Goal: Task Accomplishment & Management: Complete application form

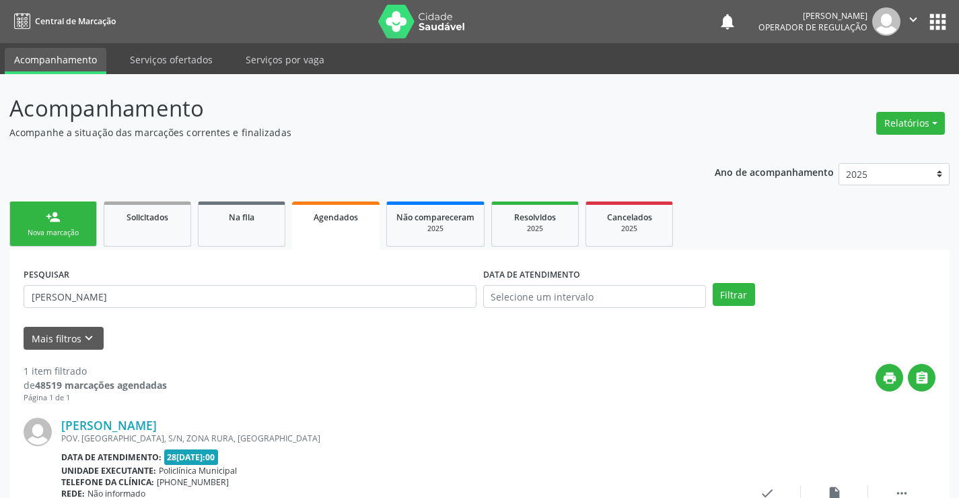
click at [72, 217] on link "person_add Nova marcação" at bounding box center [53, 223] width 88 height 45
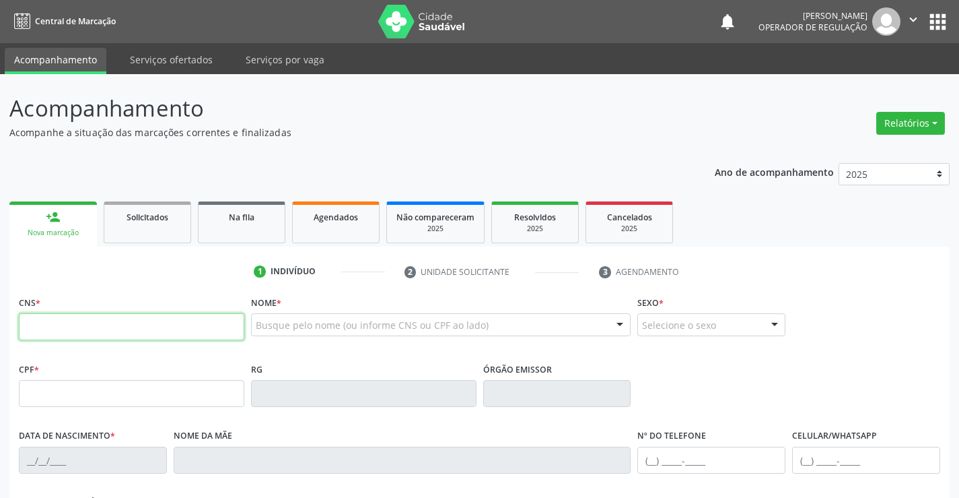
click at [69, 323] on input "text" at bounding box center [132, 326] width 226 height 27
type input "701 4056 9939 8030"
type input "2[DATE]"
type input "[PHONE_NUMBER]"
type input "S/N"
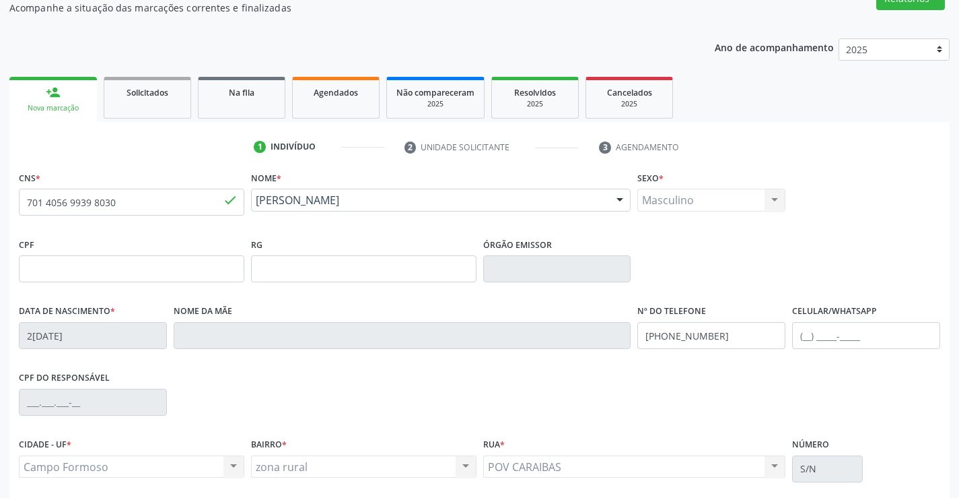
scroll to position [135, 0]
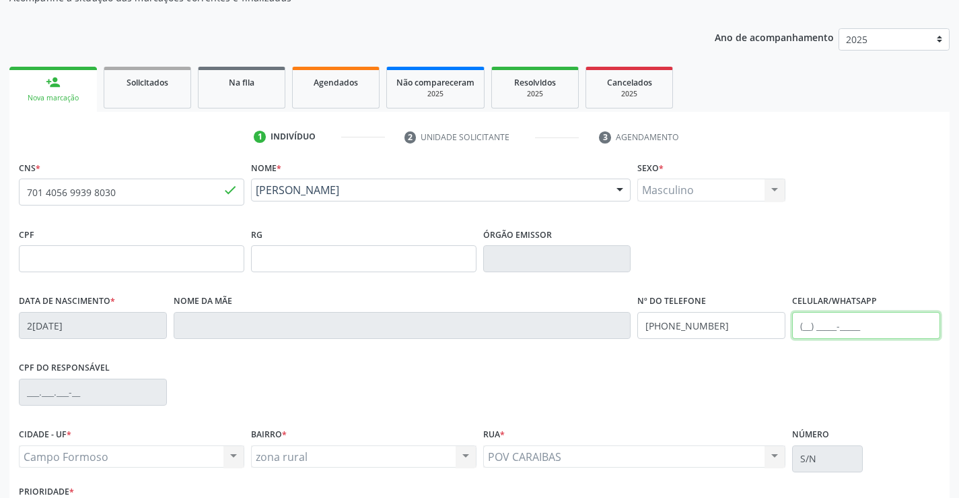
click at [806, 325] on input "text" at bounding box center [866, 325] width 148 height 27
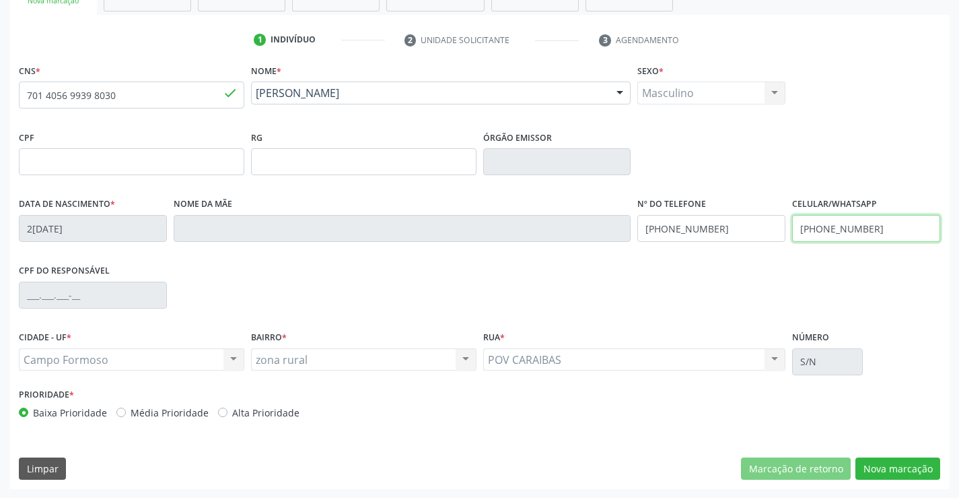
scroll to position [232, 0]
type input "[PHONE_NUMBER]"
click at [918, 466] on button "Nova marcação" at bounding box center [898, 467] width 85 height 23
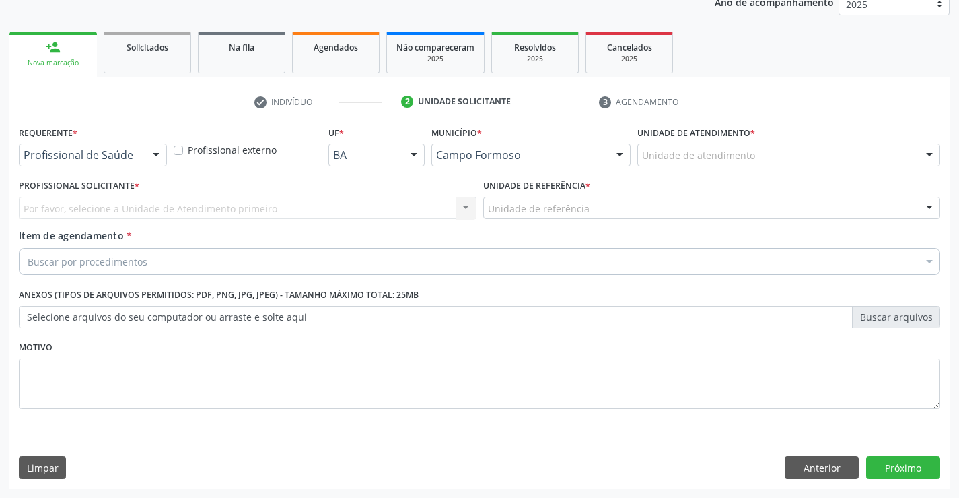
scroll to position [170, 0]
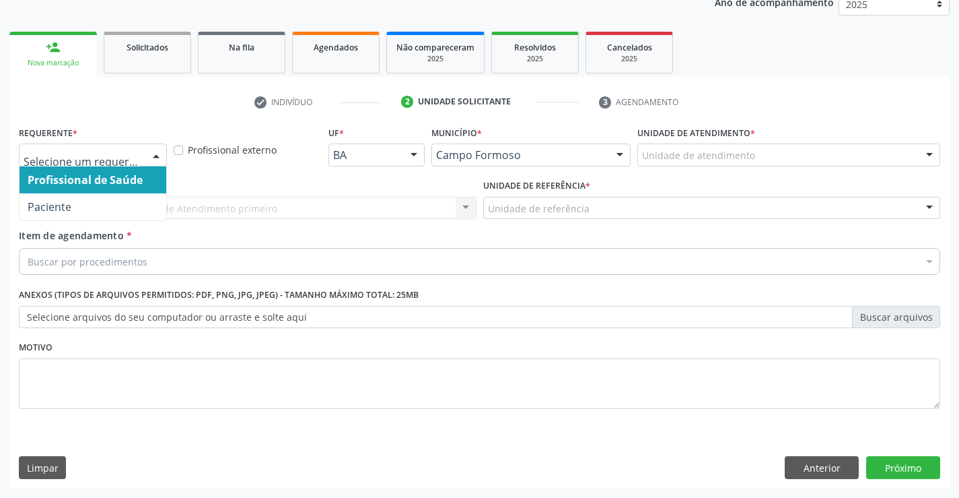
click at [159, 155] on div at bounding box center [156, 155] width 20 height 23
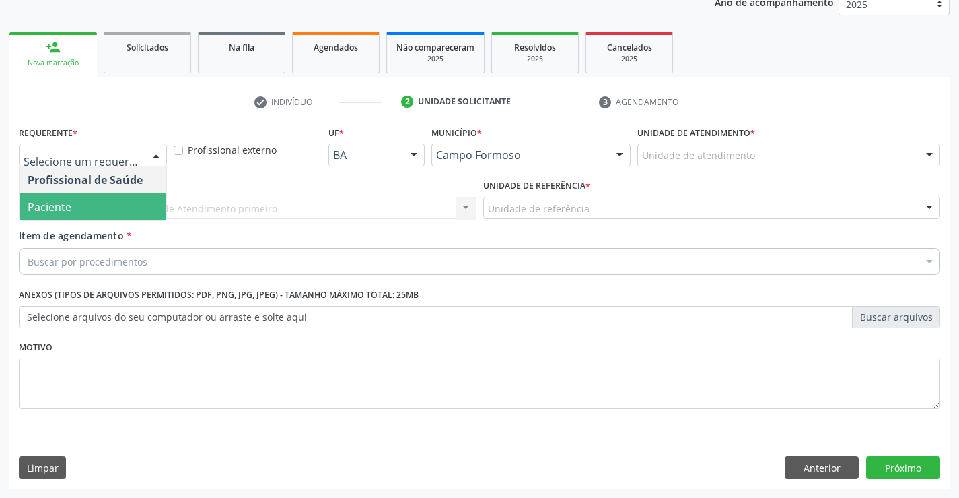
click at [137, 212] on span "Paciente" at bounding box center [93, 206] width 147 height 27
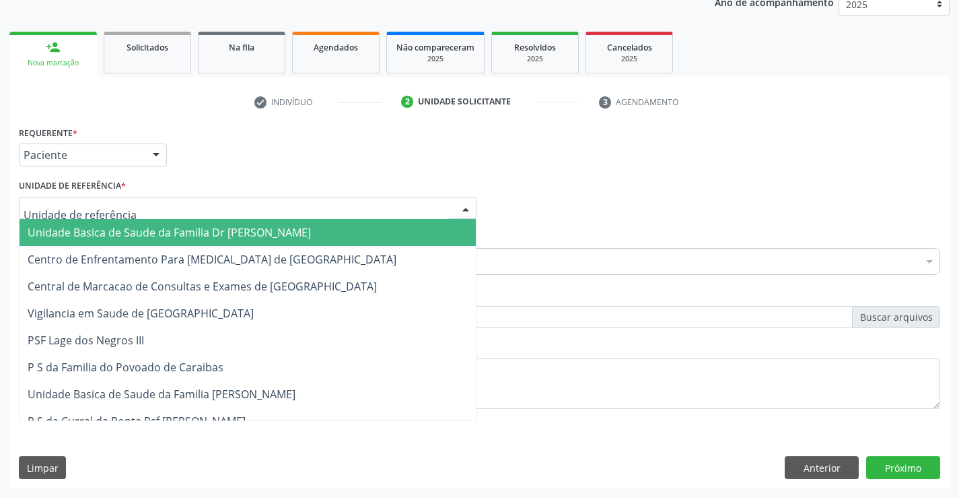
click at [146, 213] on div at bounding box center [248, 208] width 458 height 23
click at [202, 234] on span "Unidade Basica de Saude da Familia Dr [PERSON_NAME]" at bounding box center [169, 232] width 283 height 15
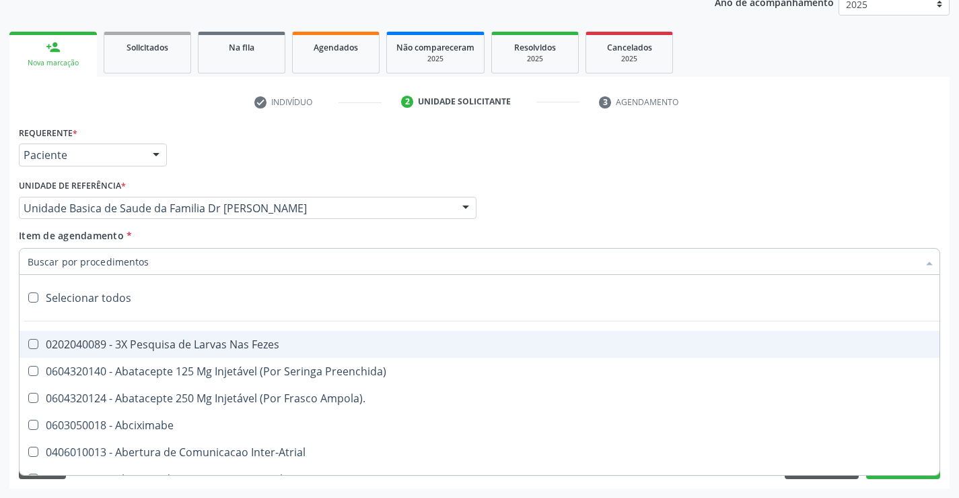
click at [166, 264] on div at bounding box center [480, 261] width 922 height 27
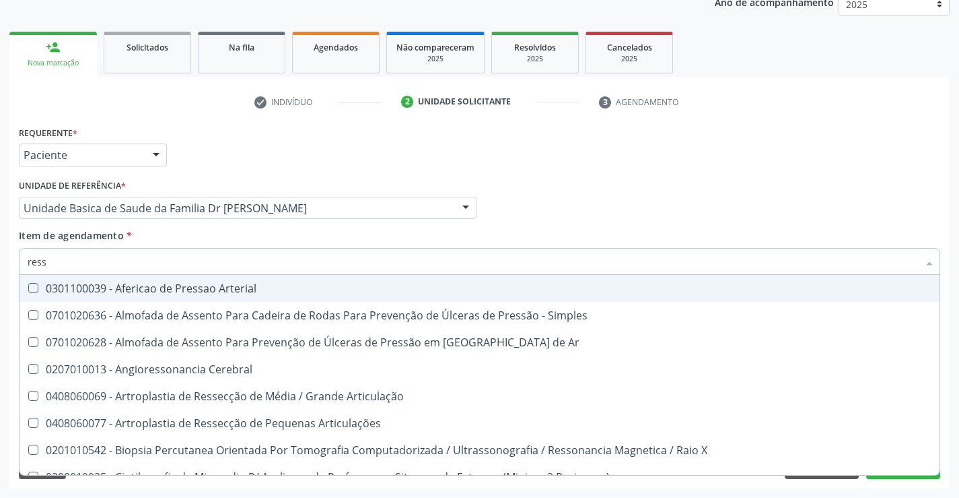
type input "resso"
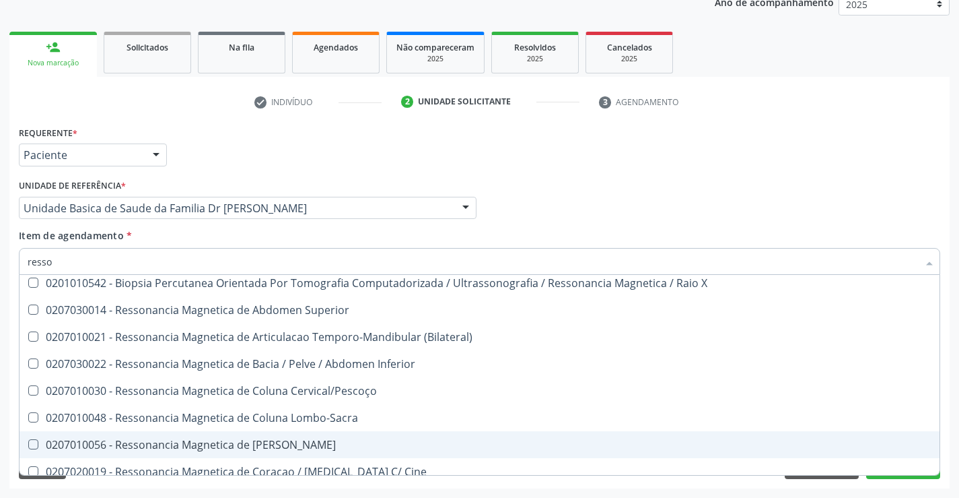
scroll to position [2, 0]
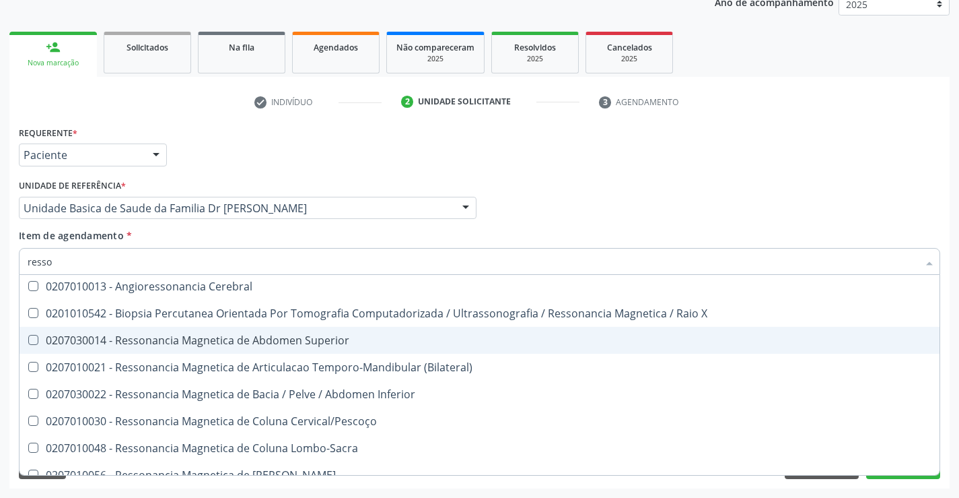
click at [233, 341] on div "0207030014 - Ressonancia Magnetica de Abdomen Superior" at bounding box center [480, 340] width 904 height 11
checkbox Superior "true"
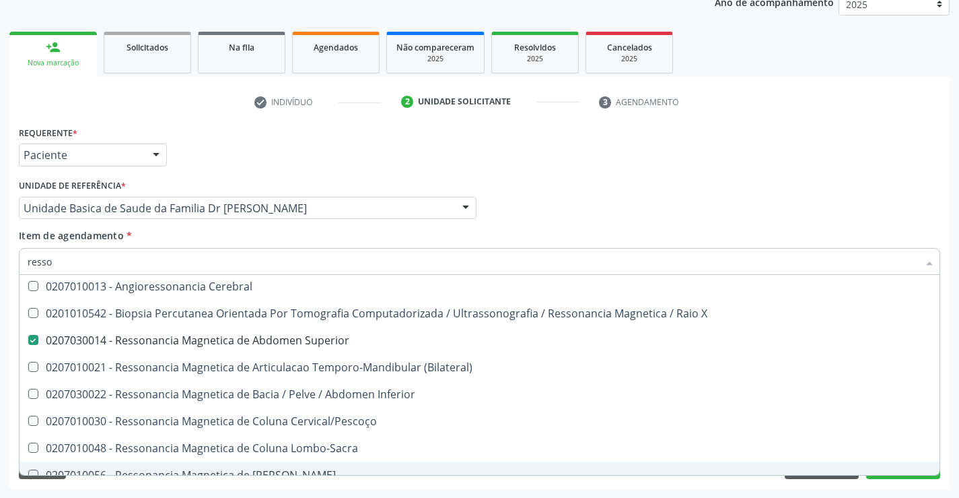
click at [411, 483] on div "Requerente * Paciente Profissional de Saúde Paciente Nenhum resultado encontrad…" at bounding box center [479, 306] width 941 height 366
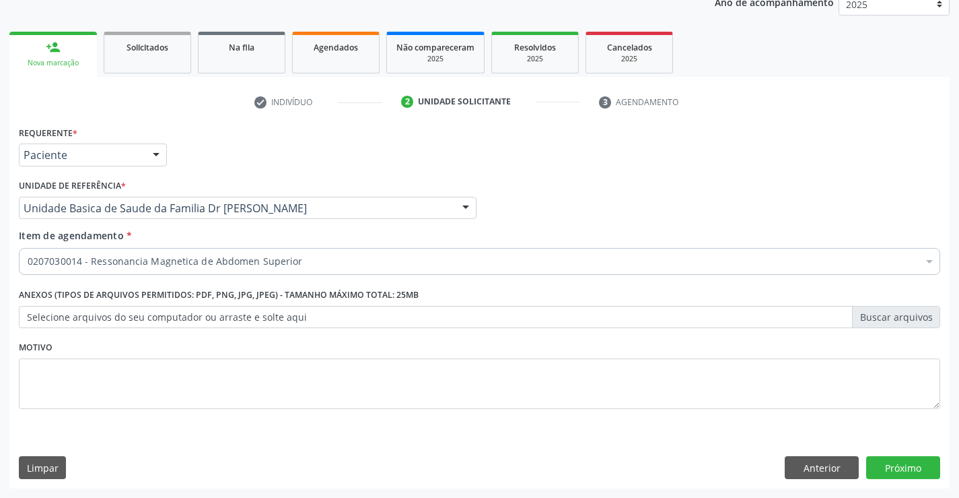
scroll to position [0, 0]
click at [896, 461] on button "Próximo" at bounding box center [903, 467] width 74 height 23
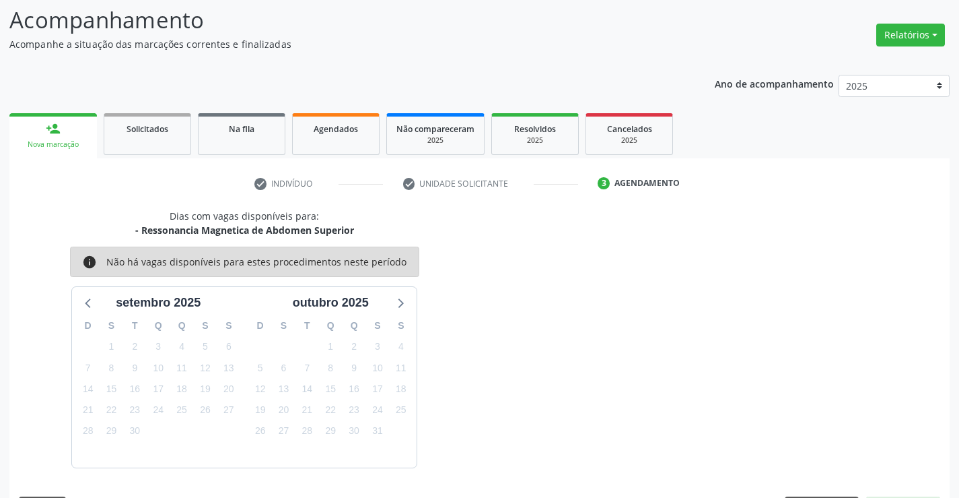
scroll to position [128, 0]
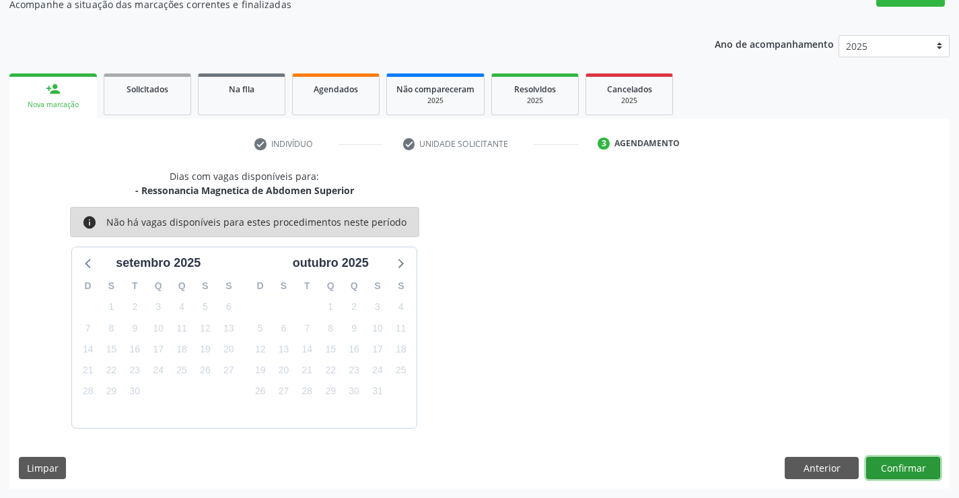
click at [896, 461] on button "Confirmar" at bounding box center [903, 467] width 74 height 23
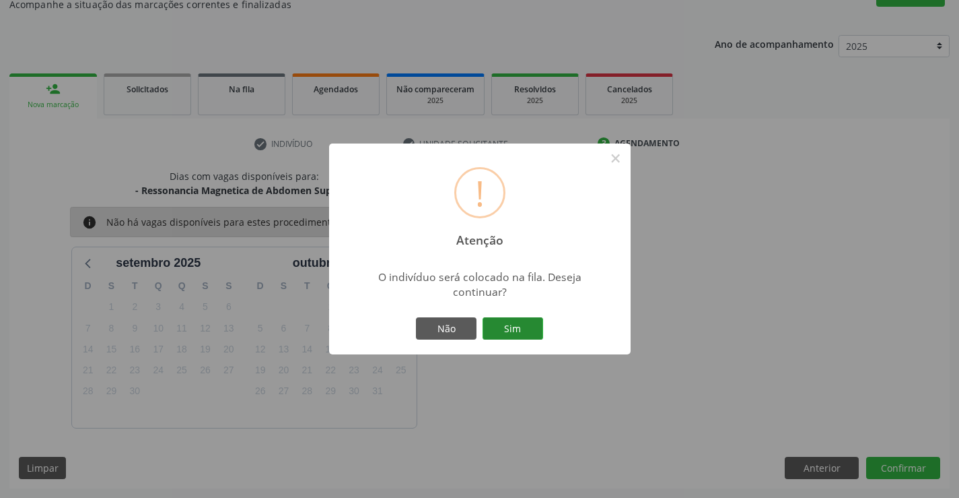
click at [521, 321] on button "Sim" at bounding box center [513, 328] width 61 height 23
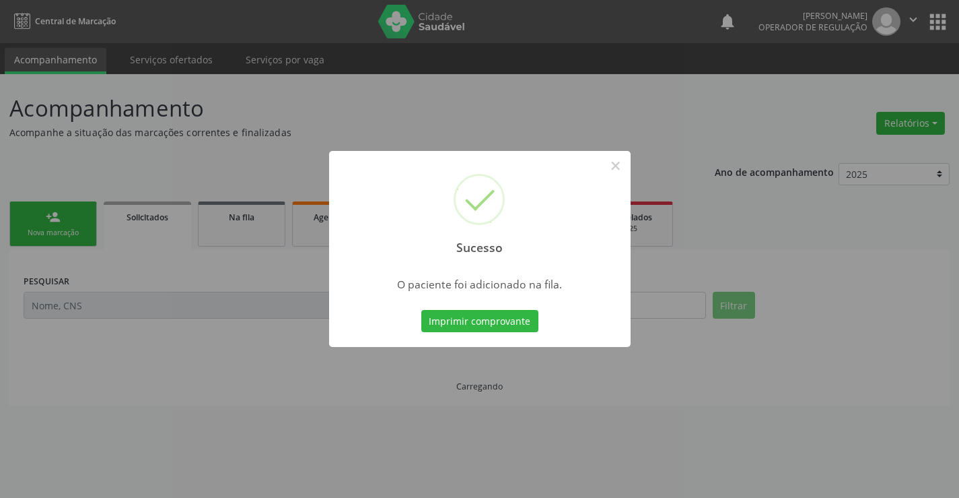
scroll to position [0, 0]
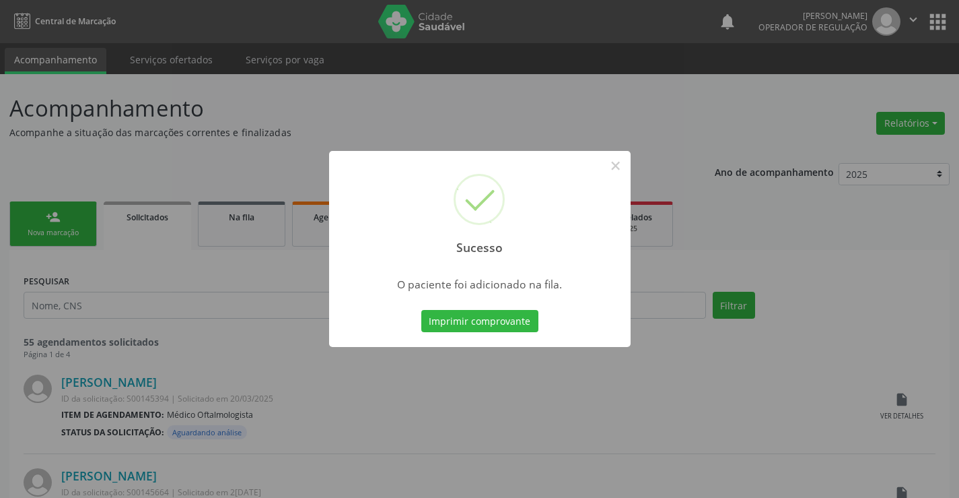
click at [521, 321] on button "Imprimir comprovante" at bounding box center [479, 321] width 117 height 23
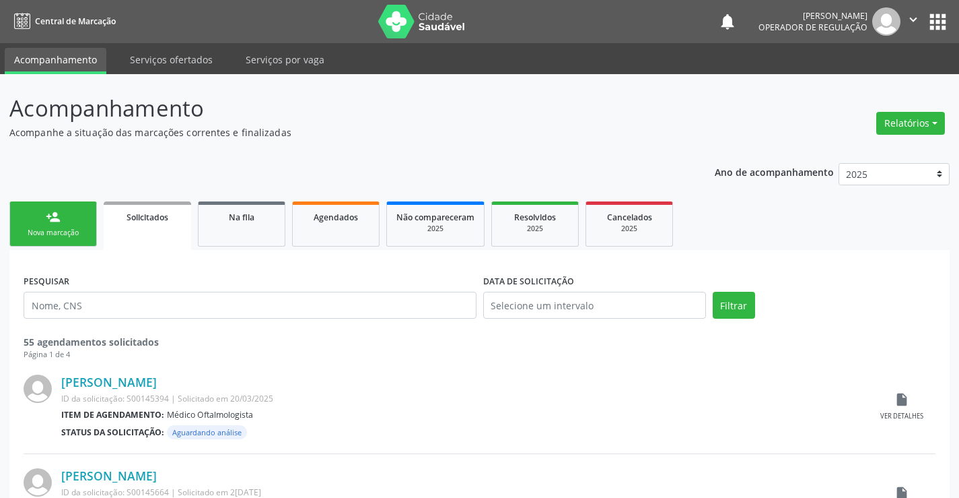
click at [82, 232] on div "Nova marcação" at bounding box center [53, 233] width 67 height 10
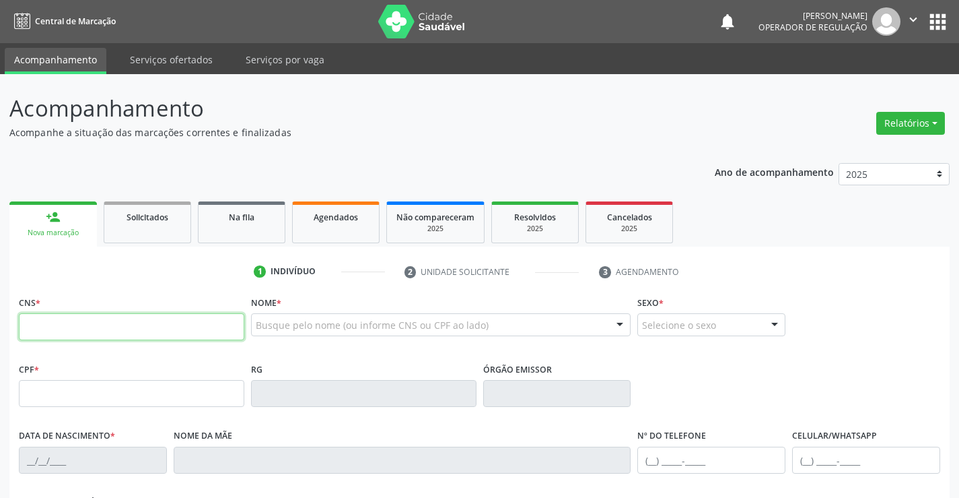
click at [74, 330] on input "text" at bounding box center [132, 326] width 226 height 27
type input "704 0013 4855 1760"
type input "028.988.845-02"
type input "1468033530"
type input "[DATE]"
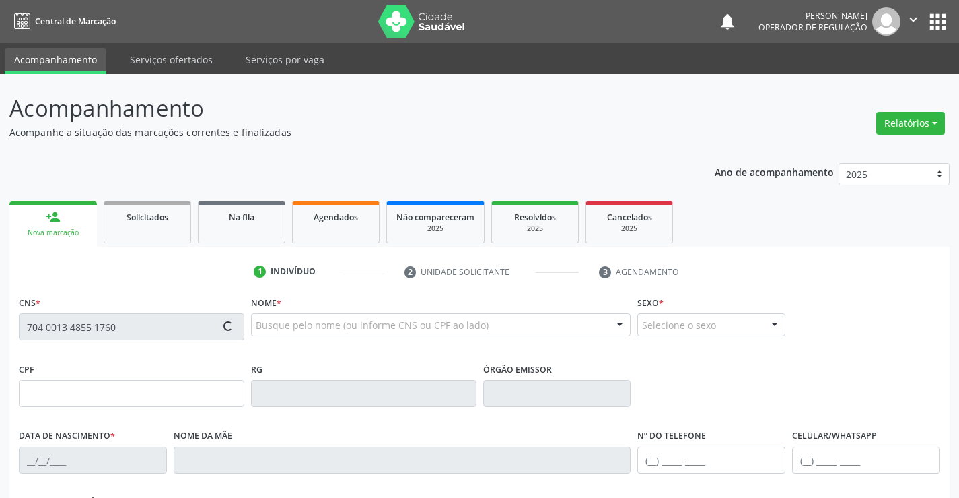
type input "[PHONE_NUMBER]"
type input "028.988.845-02"
type input "sn"
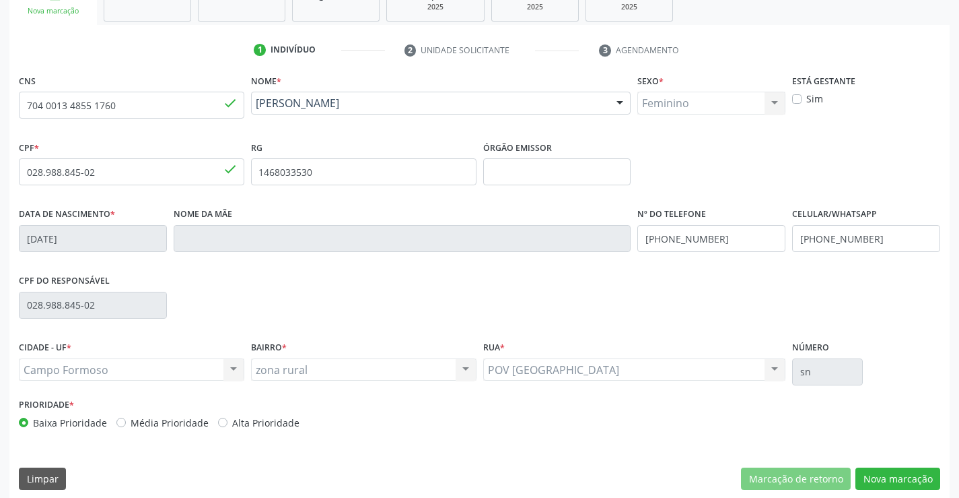
scroll to position [232, 0]
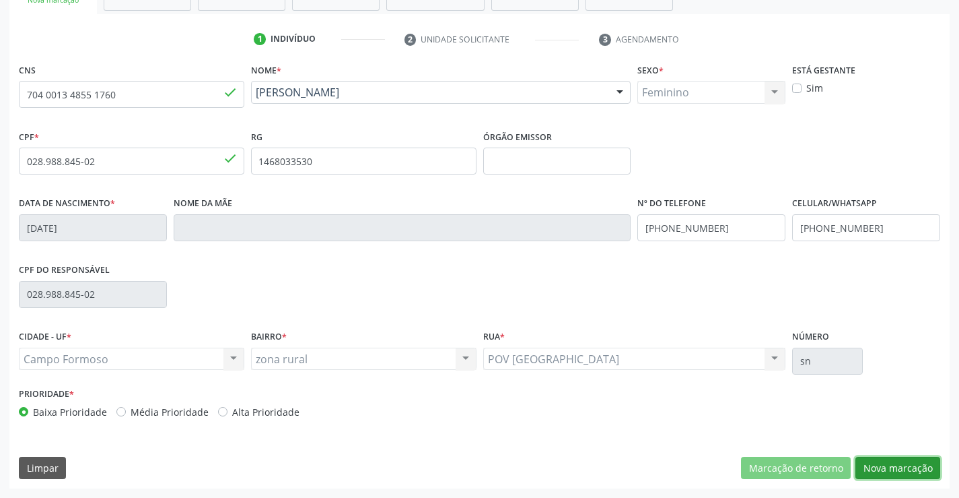
click at [913, 464] on button "Nova marcação" at bounding box center [898, 467] width 85 height 23
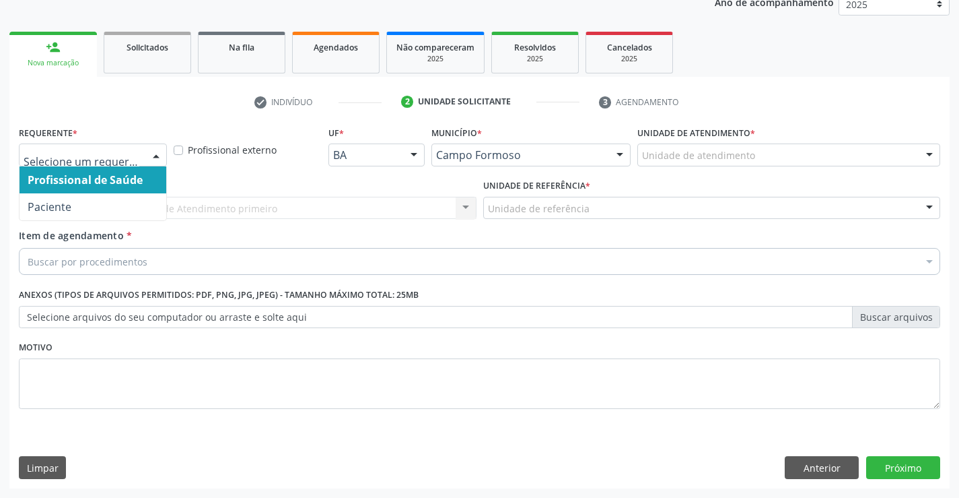
click at [156, 151] on div at bounding box center [156, 155] width 20 height 23
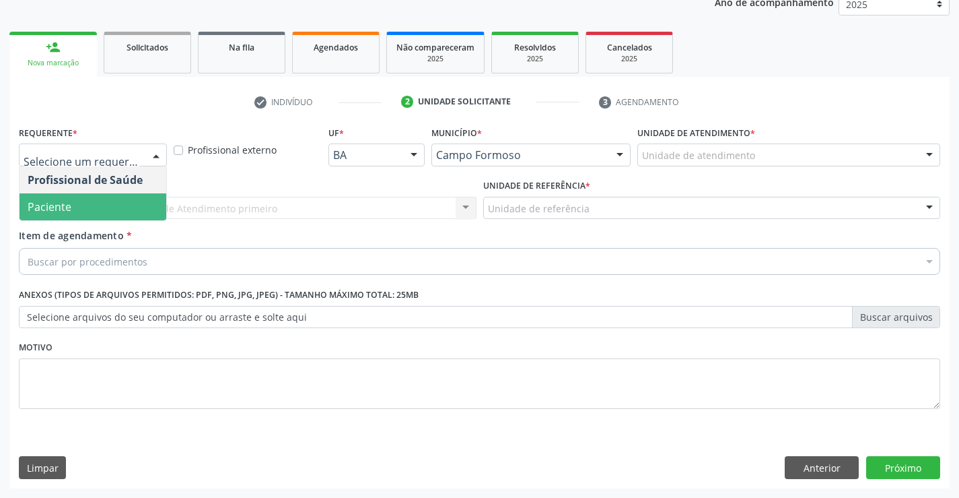
click at [93, 213] on span "Paciente" at bounding box center [93, 206] width 147 height 27
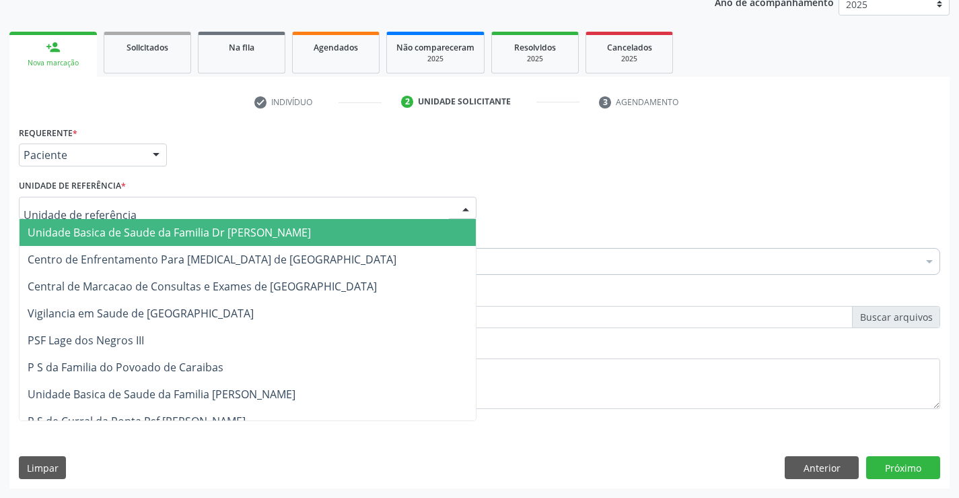
click at [138, 209] on div at bounding box center [248, 208] width 458 height 23
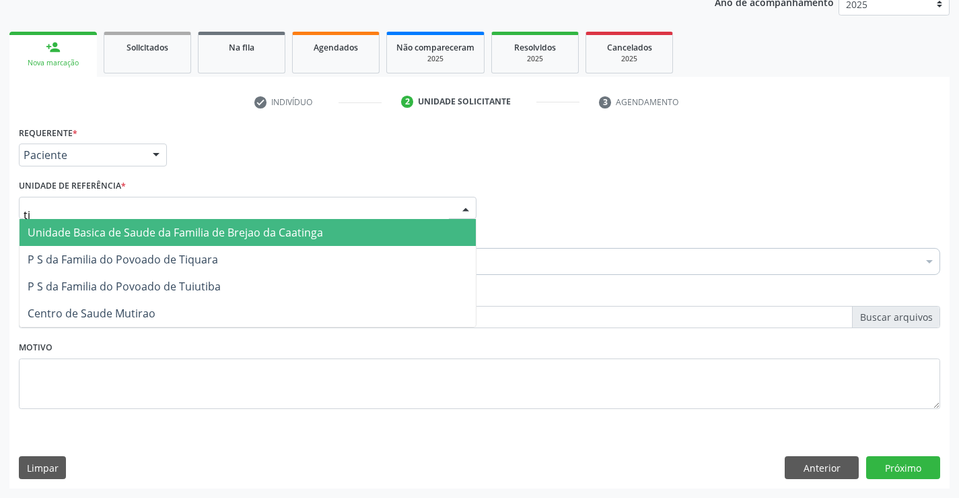
type input "tiq"
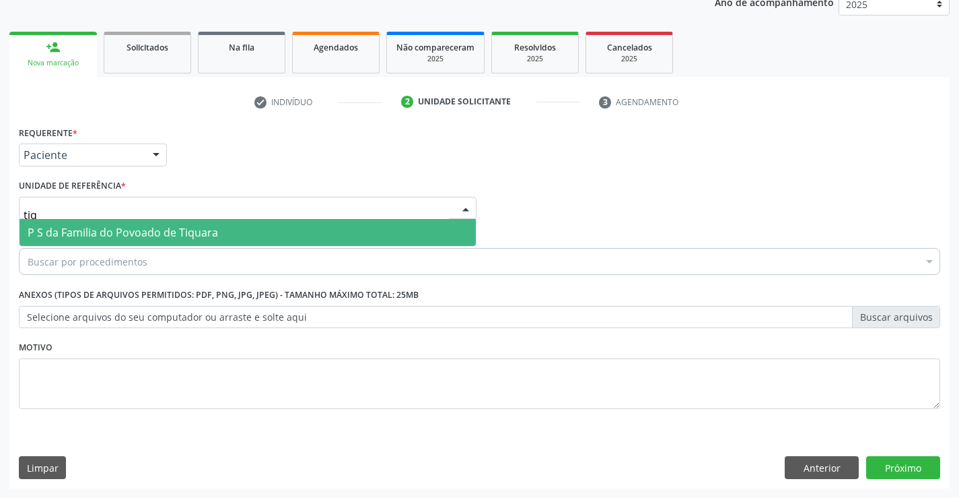
click at [141, 230] on span "P S da Familia do Povoado de Tiquara" at bounding box center [123, 232] width 191 height 15
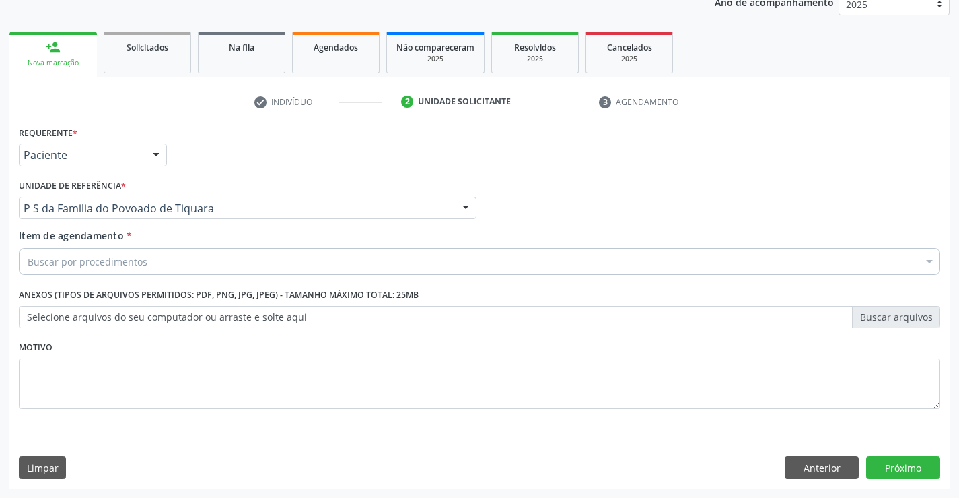
click at [186, 264] on div "Buscar por procedimentos" at bounding box center [480, 261] width 922 height 27
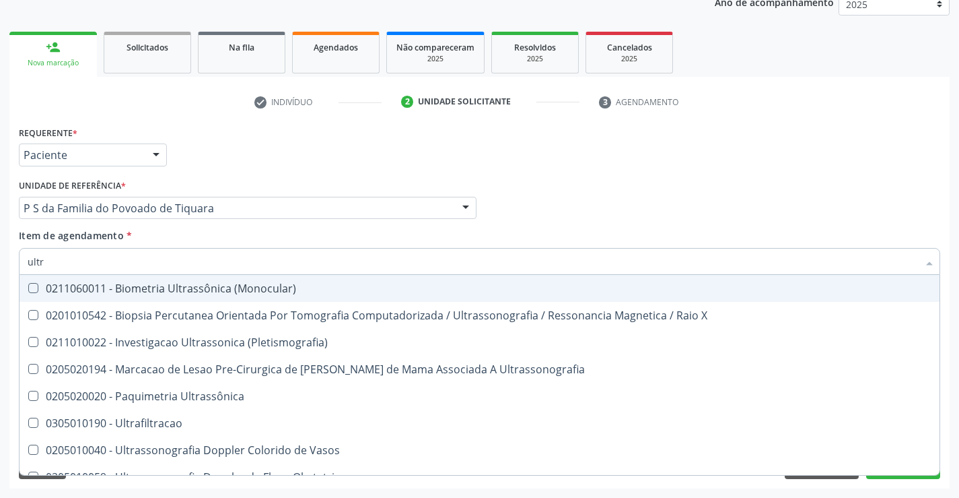
type input "ultra"
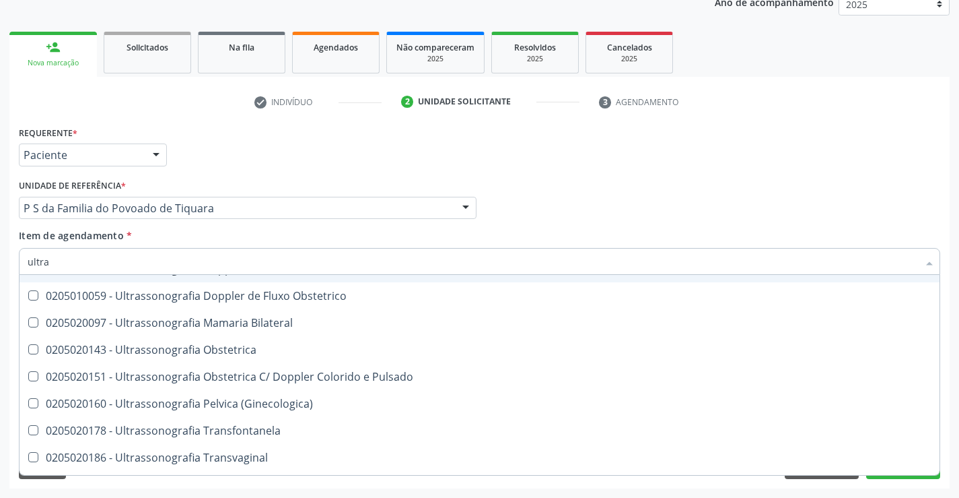
scroll to position [202, 0]
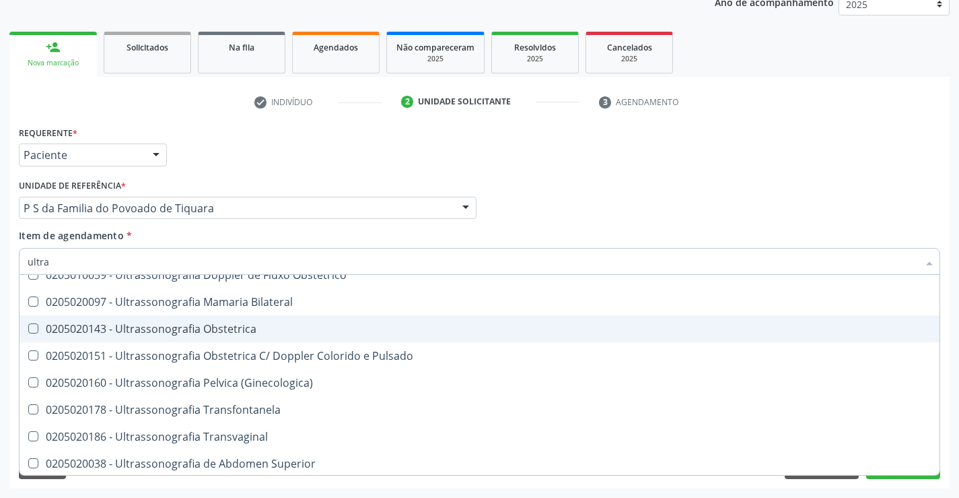
click at [197, 325] on div "0205020143 - Ultrassonografia Obstetrica" at bounding box center [480, 328] width 904 height 11
checkbox Obstetrica "true"
type input "u"
checkbox Obstetrica "false"
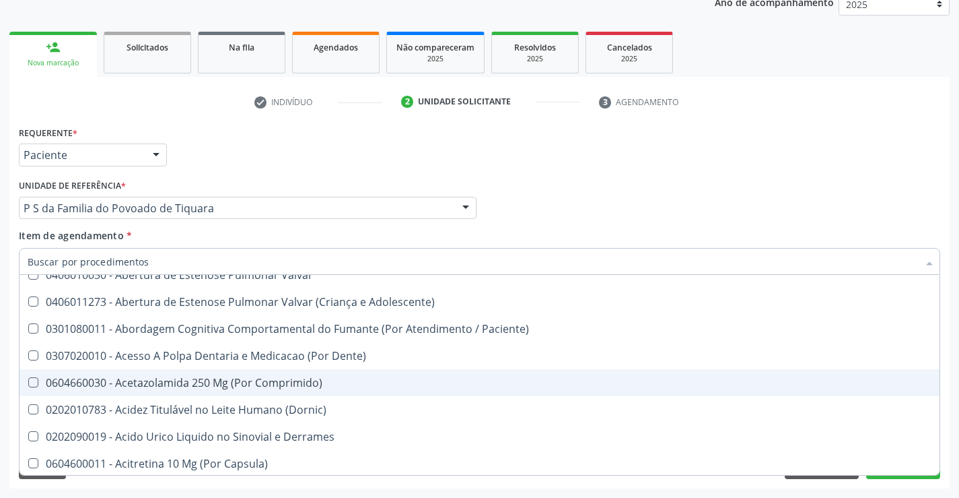
scroll to position [0, 0]
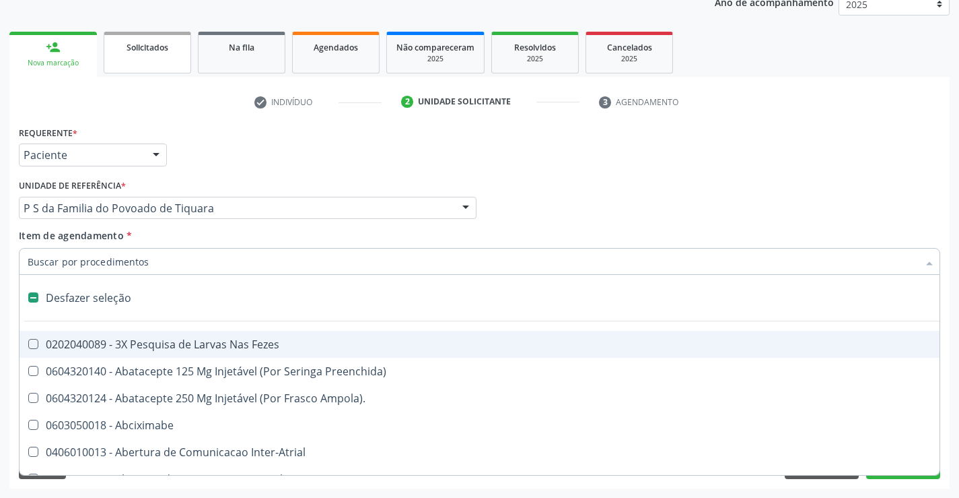
click at [171, 53] on div "Solicitados" at bounding box center [147, 47] width 67 height 14
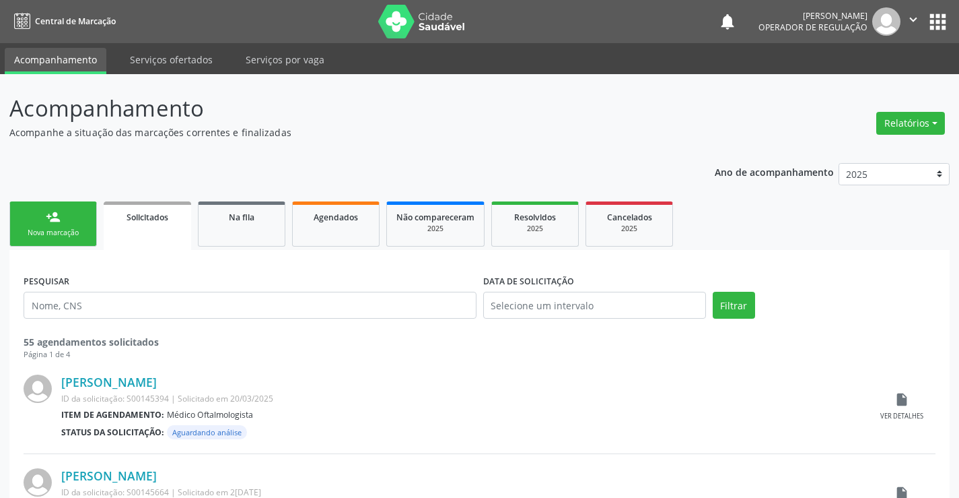
click at [73, 230] on div "Nova marcação" at bounding box center [53, 233] width 67 height 10
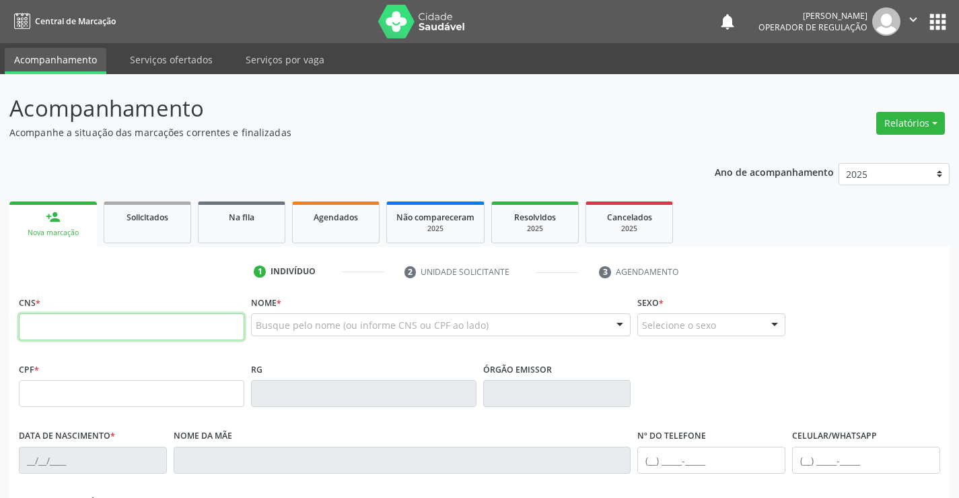
click at [83, 326] on input "text" at bounding box center [132, 326] width 226 height 27
type input "706 2000 3993 4669"
type input "0777511240"
type input "[DATE]"
type input "[PHONE_NUMBER]"
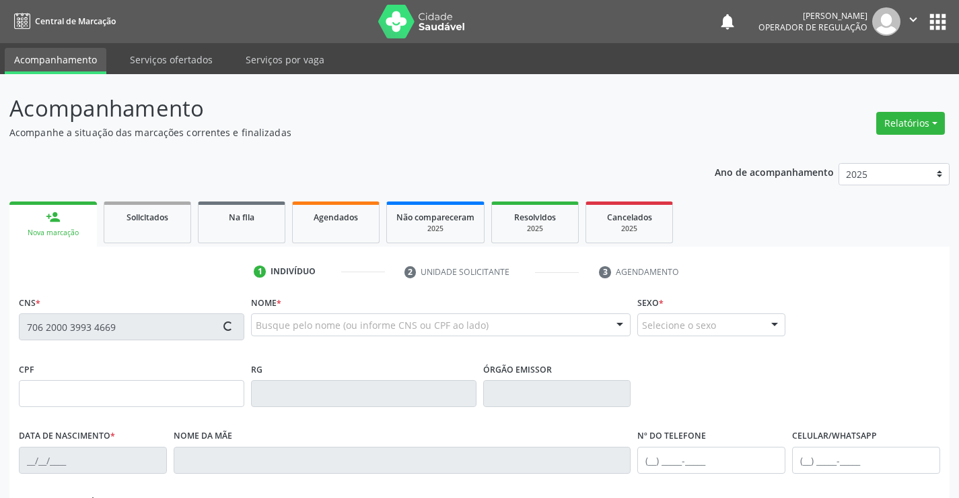
type input "[PHONE_NUMBER]"
type input "895.393.115-00"
type input "SN"
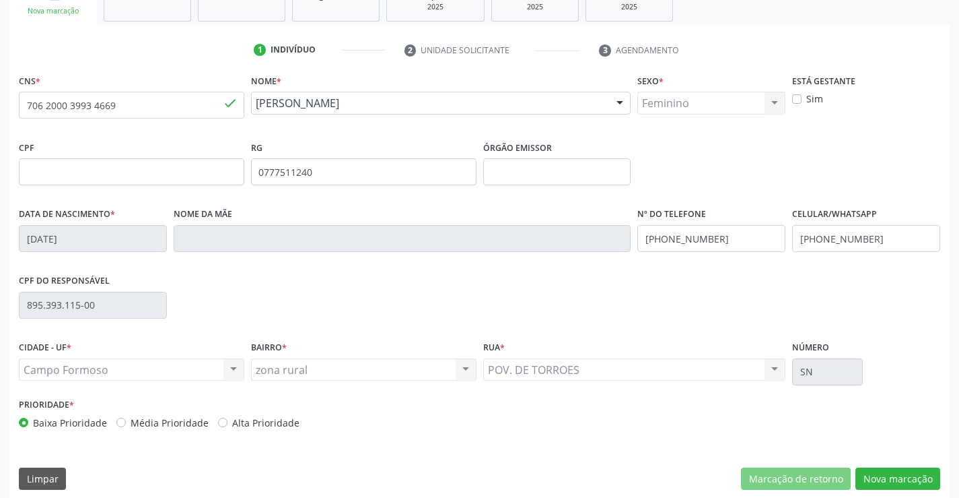
scroll to position [232, 0]
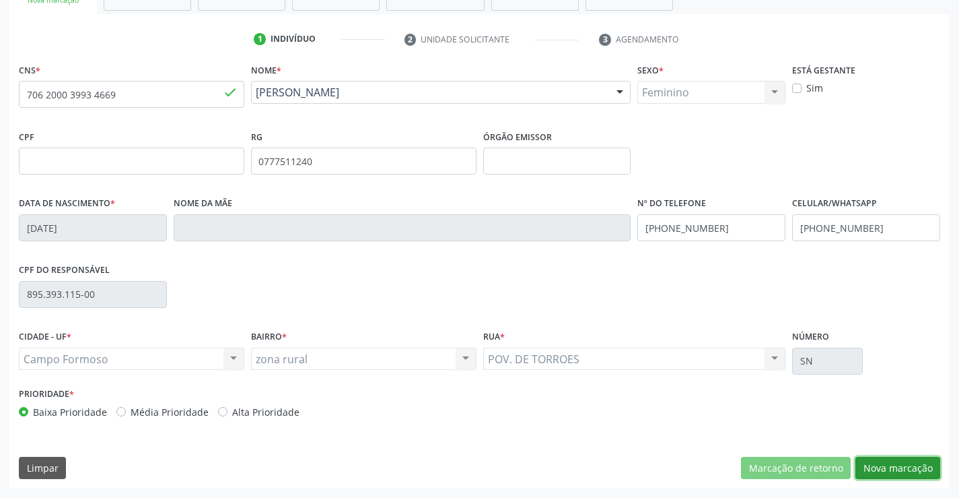
click at [881, 466] on button "Nova marcação" at bounding box center [898, 467] width 85 height 23
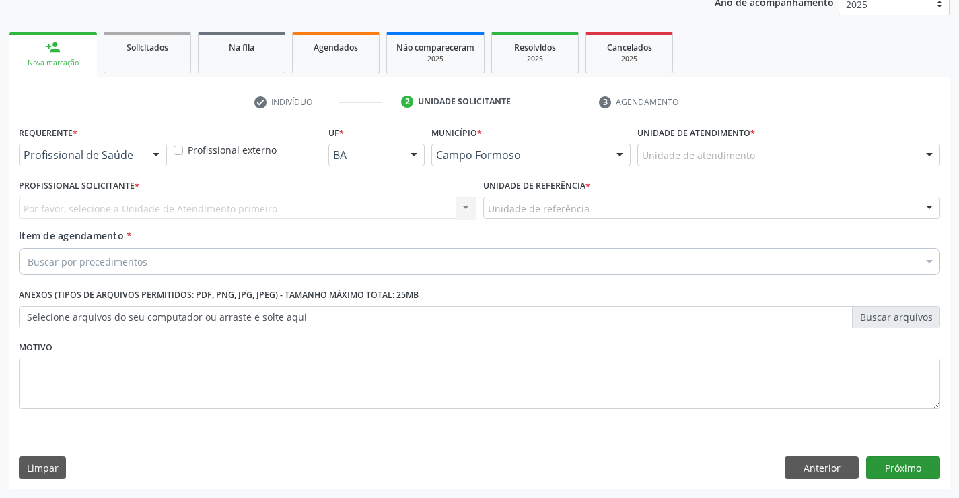
scroll to position [170, 0]
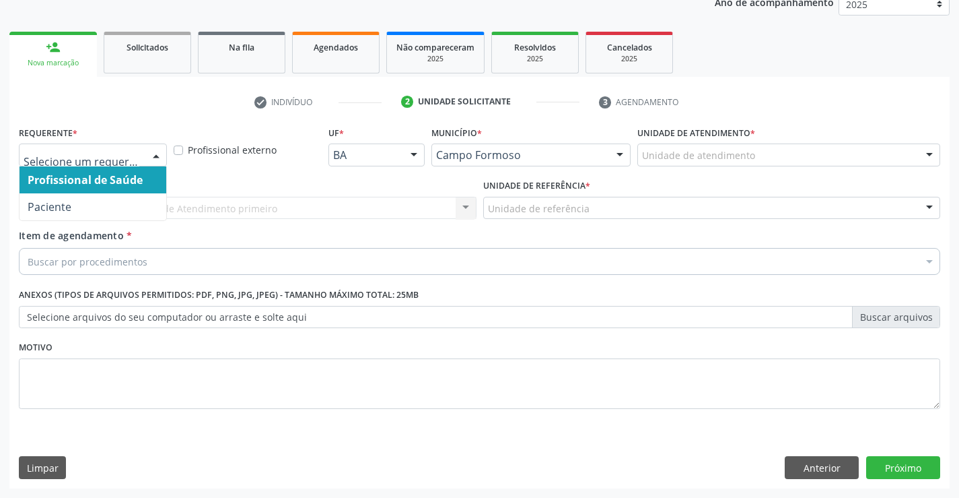
click at [156, 156] on div at bounding box center [156, 155] width 20 height 23
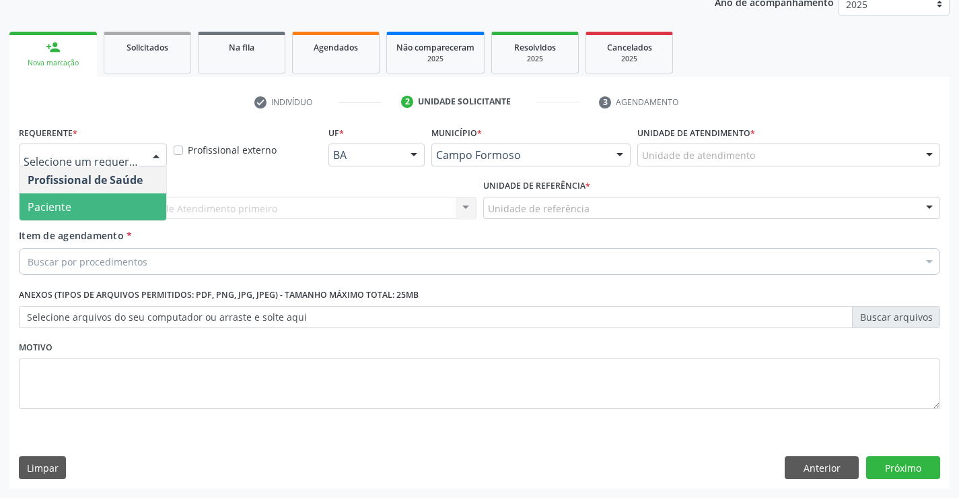
click at [120, 215] on span "Paciente" at bounding box center [93, 206] width 147 height 27
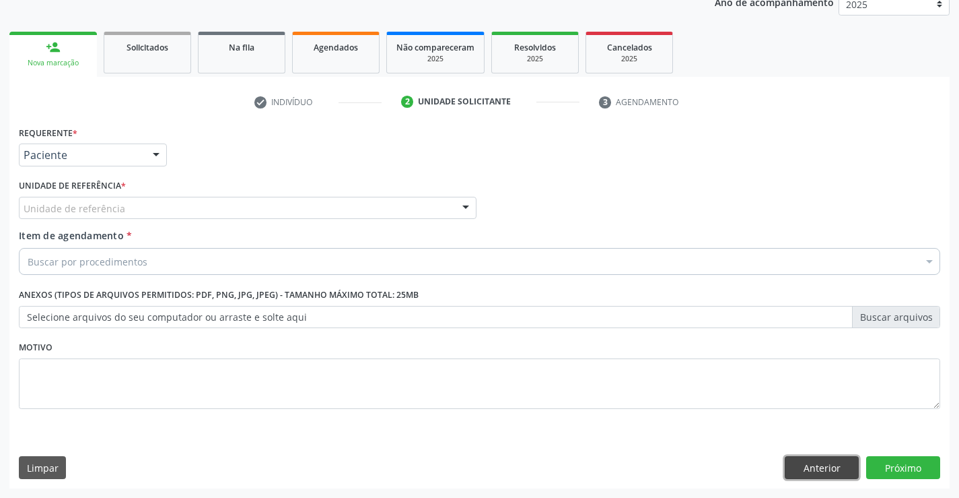
click at [790, 469] on button "Anterior" at bounding box center [822, 467] width 74 height 23
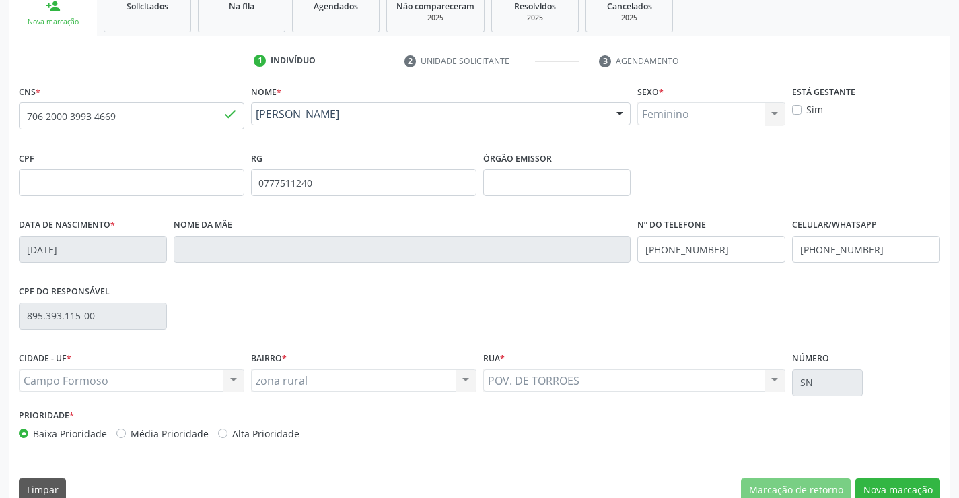
scroll to position [232, 0]
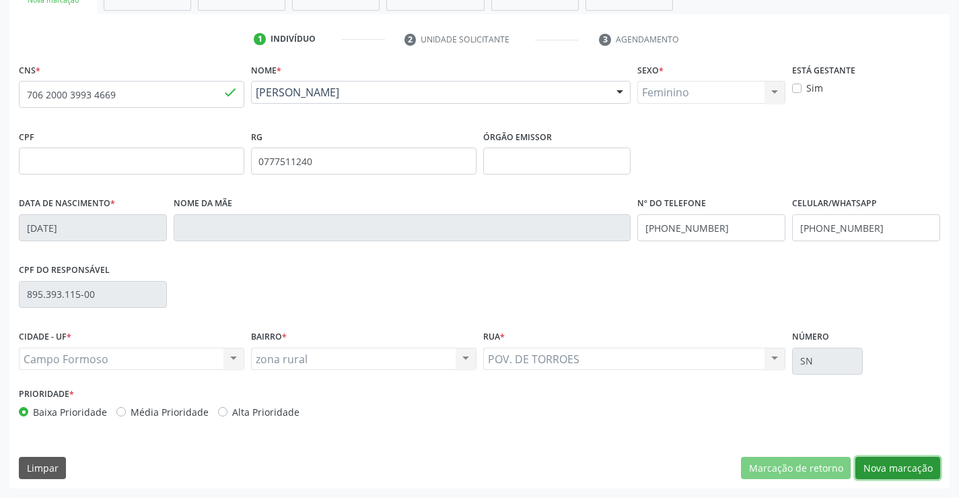
drag, startPoint x: 885, startPoint y: 467, endPoint x: 535, endPoint y: 323, distance: 379.2
click at [885, 467] on button "Nova marcação" at bounding box center [898, 467] width 85 height 23
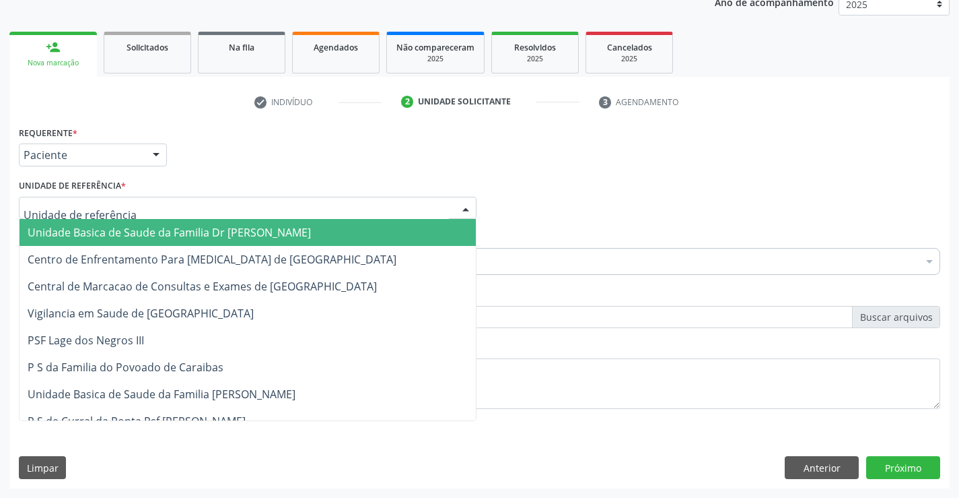
click at [152, 211] on div at bounding box center [248, 208] width 458 height 23
type input "po"
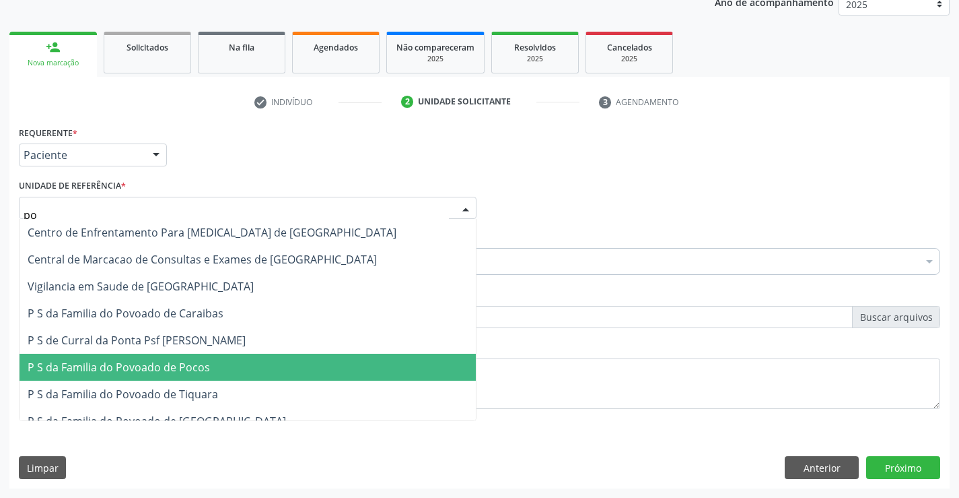
click at [156, 362] on span "P S da Familia do Povoado de Pocos" at bounding box center [119, 367] width 182 height 15
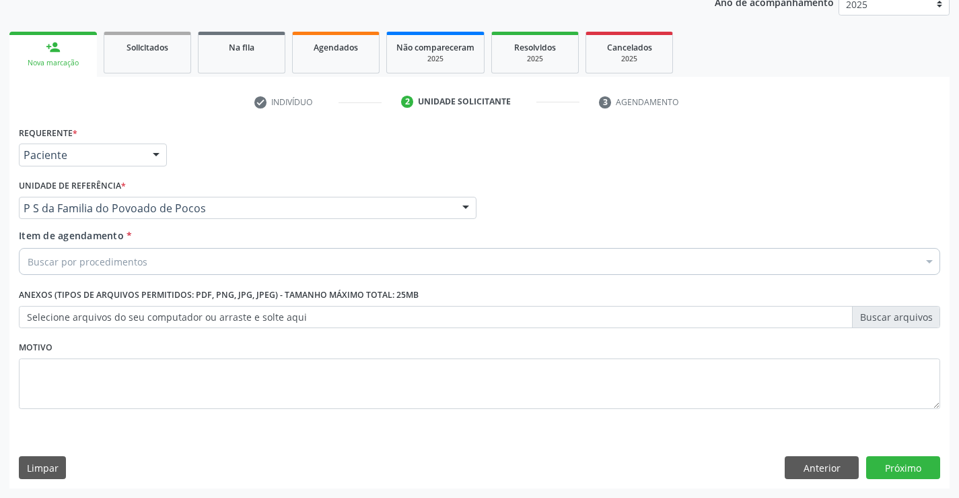
click at [153, 264] on div "Buscar por procedimentos" at bounding box center [480, 261] width 922 height 27
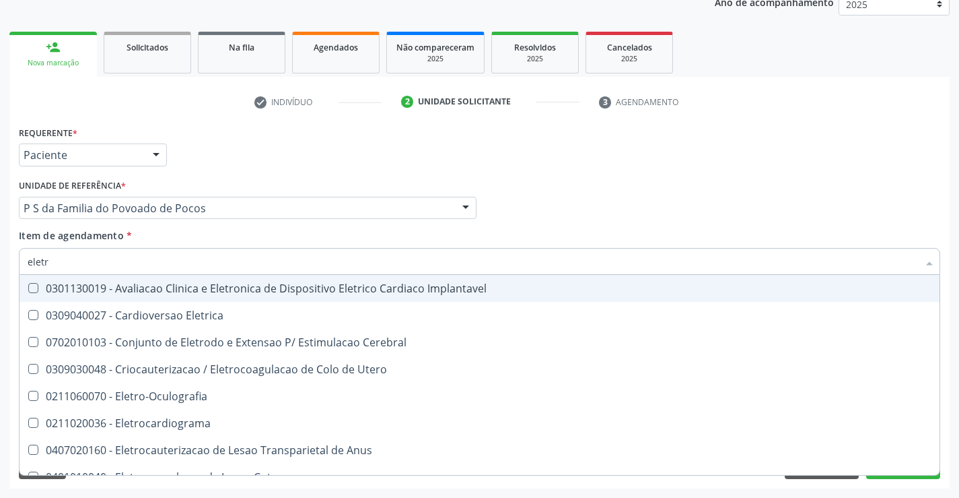
type input "eletro"
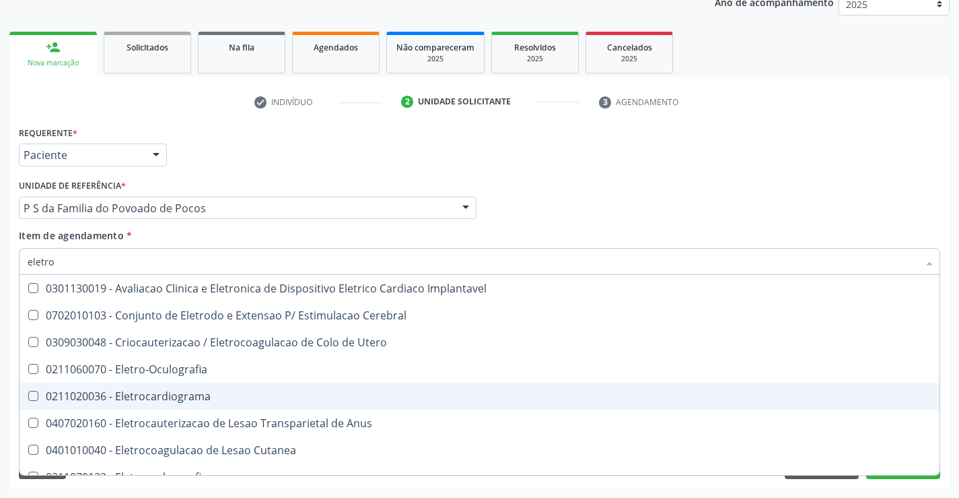
click at [180, 399] on div "0211020036 - Eletrocardiograma" at bounding box center [480, 395] width 904 height 11
checkbox Eletrocardiograma "true"
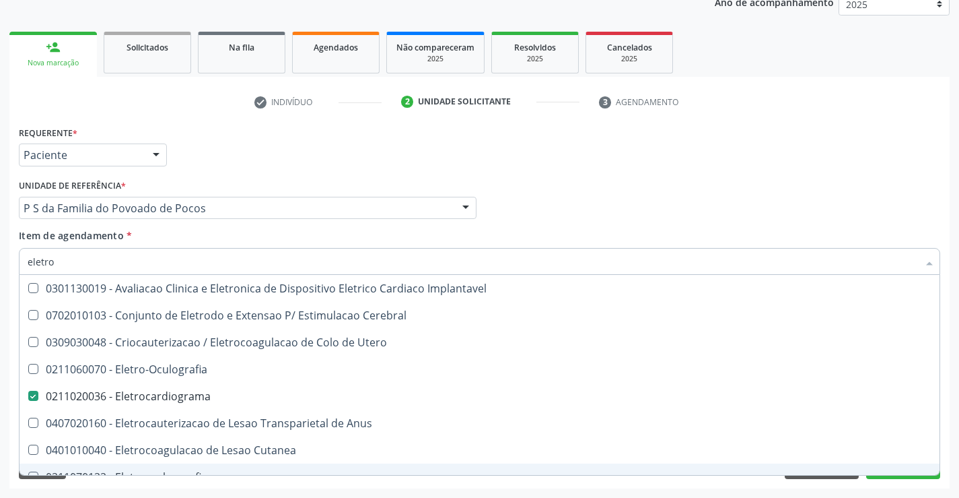
type input "eletro"
click at [184, 490] on div "Acompanhamento Acompanhe a situação das marcações correntes e finalizadas Relat…" at bounding box center [479, 200] width 959 height 593
checkbox Cerebral "true"
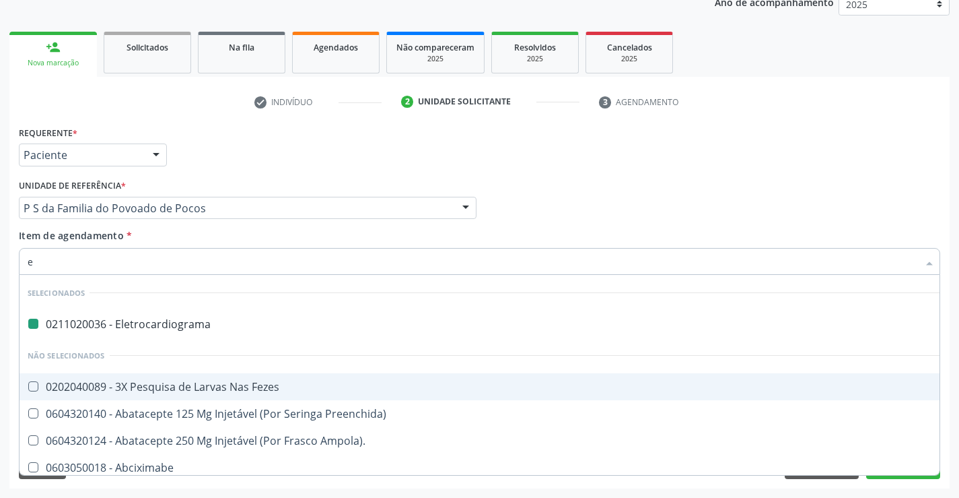
type input "ec"
checkbox Eletrocardiograma "false"
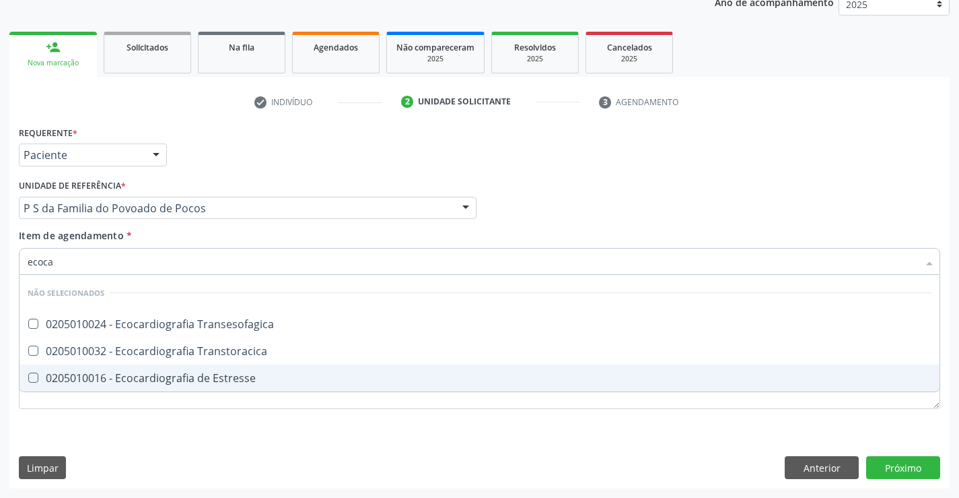
type input "ecocar"
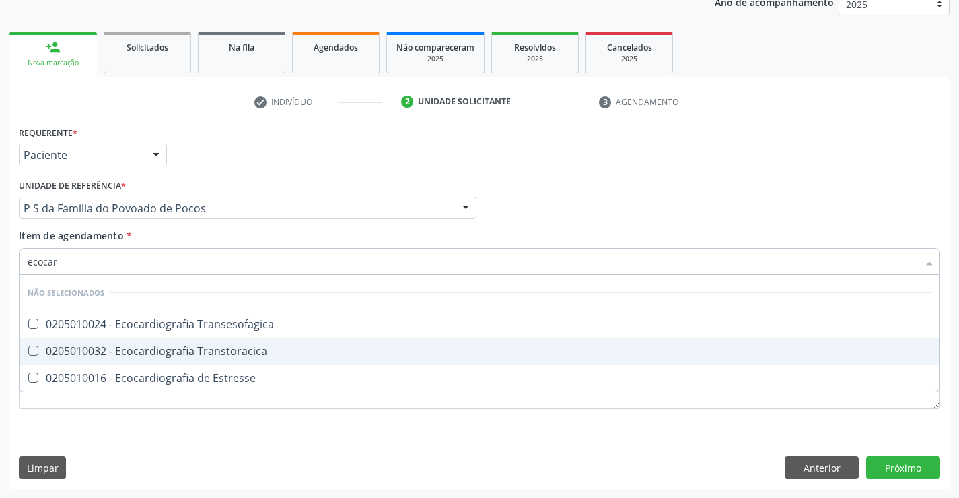
click at [202, 347] on div "0205010032 - Ecocardiografia Transtoracica" at bounding box center [480, 350] width 904 height 11
checkbox Transtoracica "true"
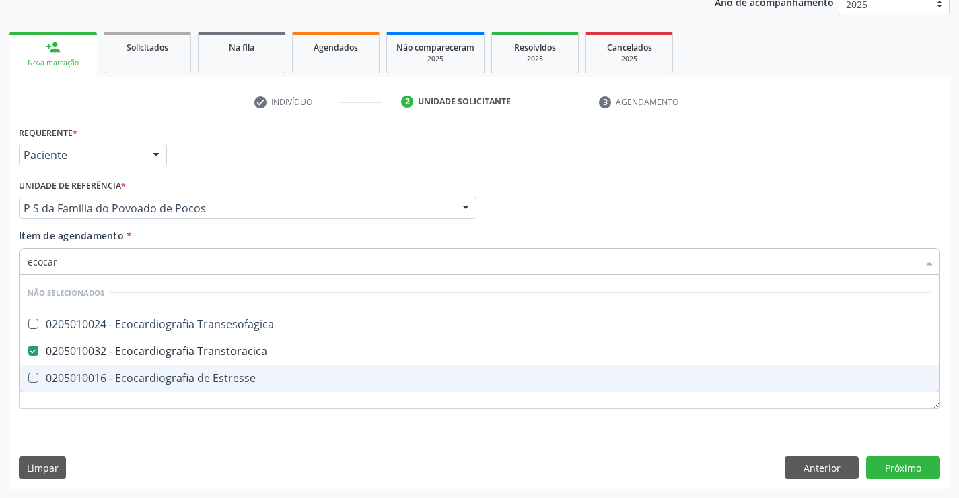
click at [191, 411] on div "Requerente * Paciente Profissional de Saúde Paciente Nenhum resultado encontrad…" at bounding box center [480, 275] width 922 height 305
checkbox Transesofagica "true"
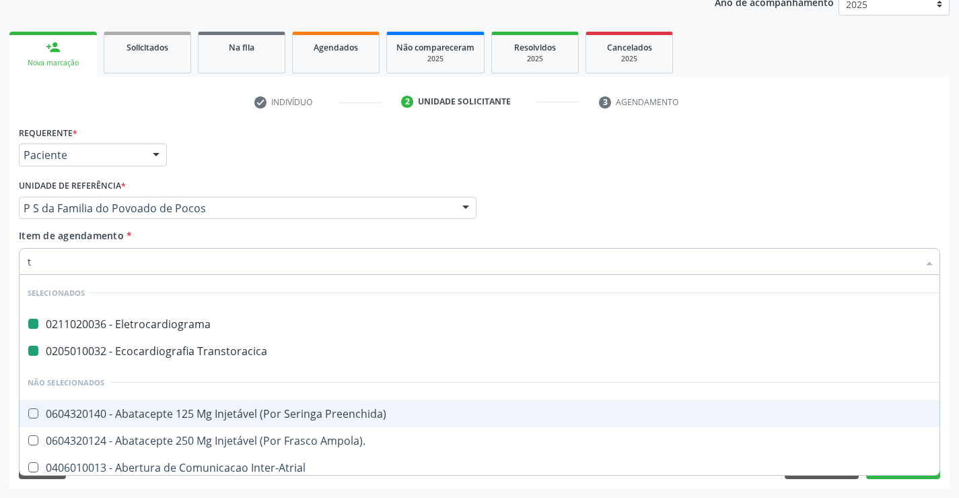
type input "te"
checkbox Eletrocardiograma "false"
checkbox Transtoracica "false"
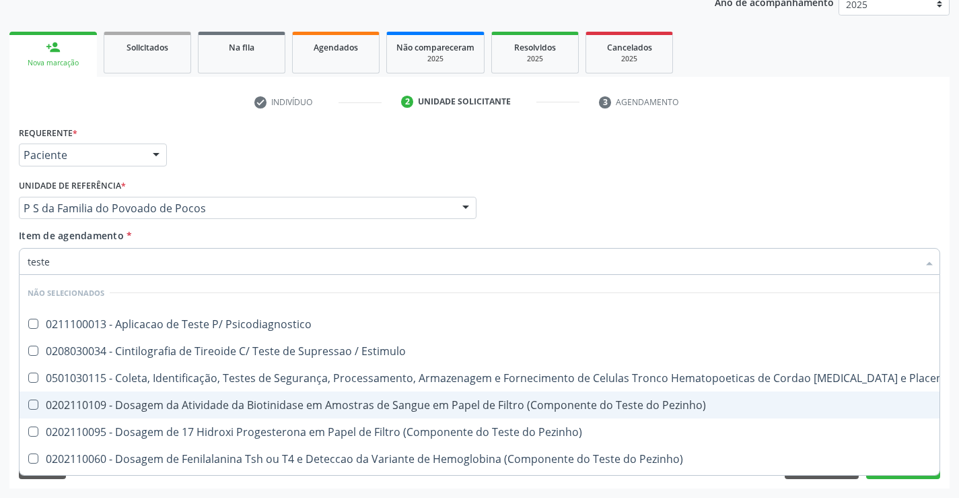
type input "teste e"
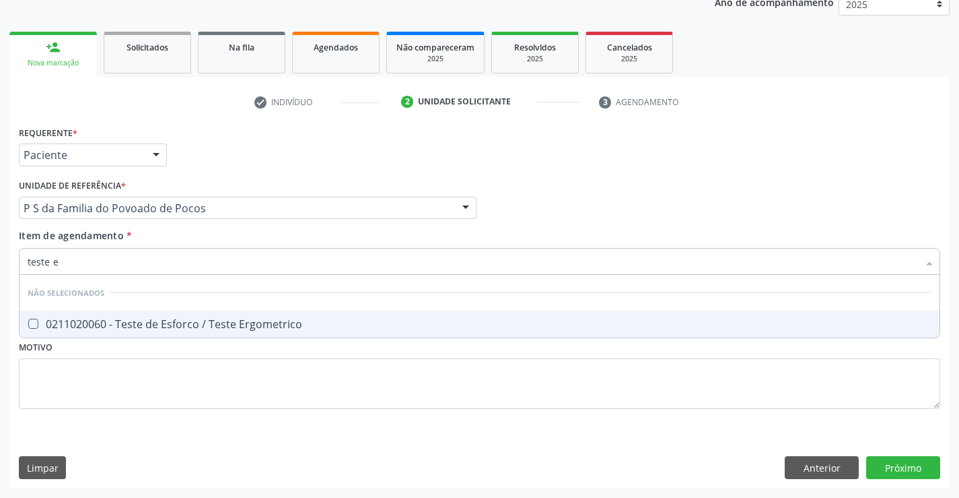
click at [203, 321] on div "0211020060 - Teste de Esforco / Teste Ergometrico" at bounding box center [480, 323] width 904 height 11
checkbox Ergometrico "true"
click at [229, 372] on div "Requerente * Paciente Profissional de Saúde Paciente Nenhum resultado encontrad…" at bounding box center [480, 275] width 922 height 305
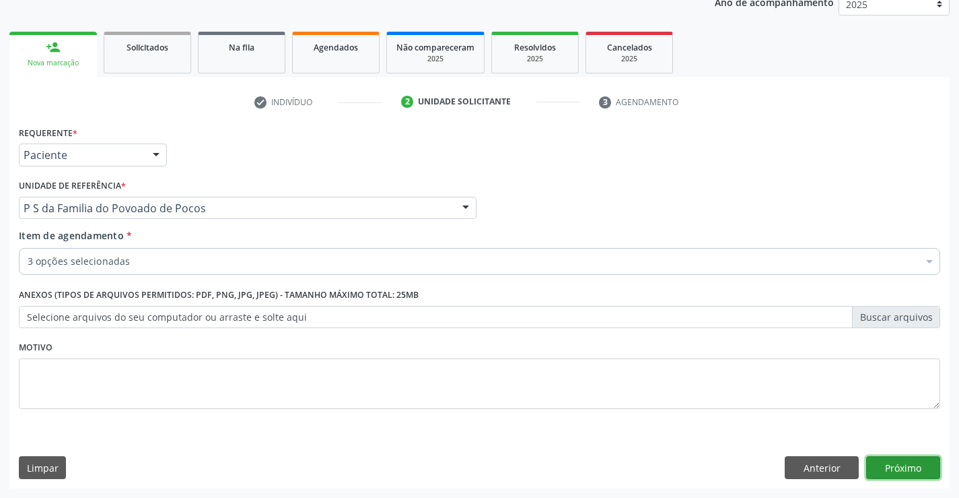
click at [908, 468] on button "Próximo" at bounding box center [903, 467] width 74 height 23
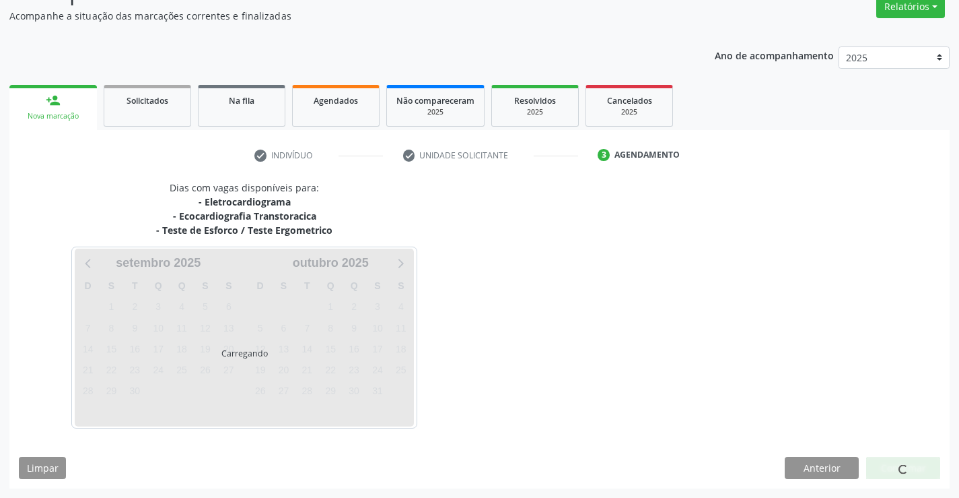
scroll to position [156, 0]
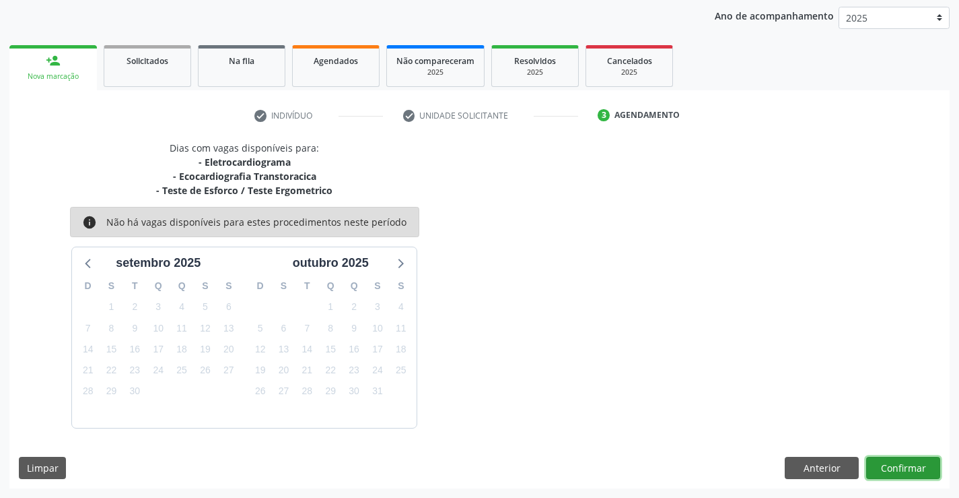
click at [903, 465] on button "Confirmar" at bounding box center [903, 467] width 74 height 23
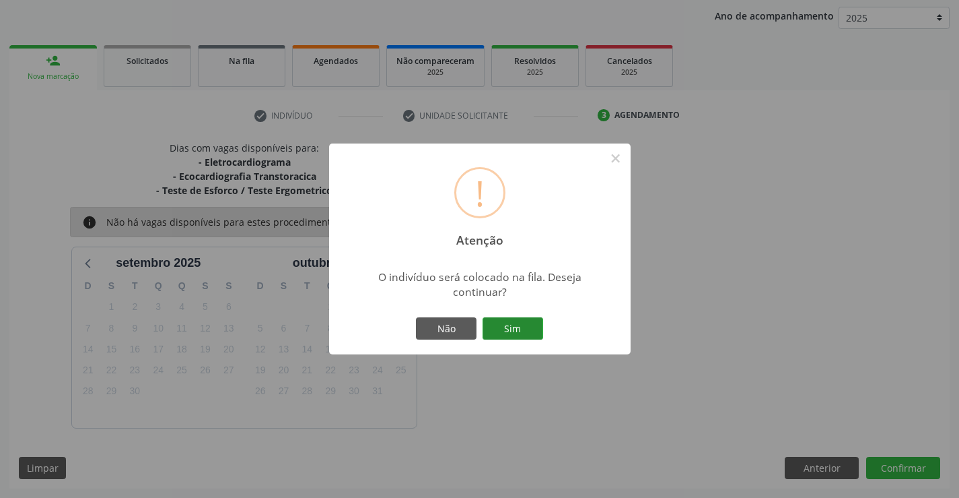
click at [533, 320] on button "Sim" at bounding box center [513, 328] width 61 height 23
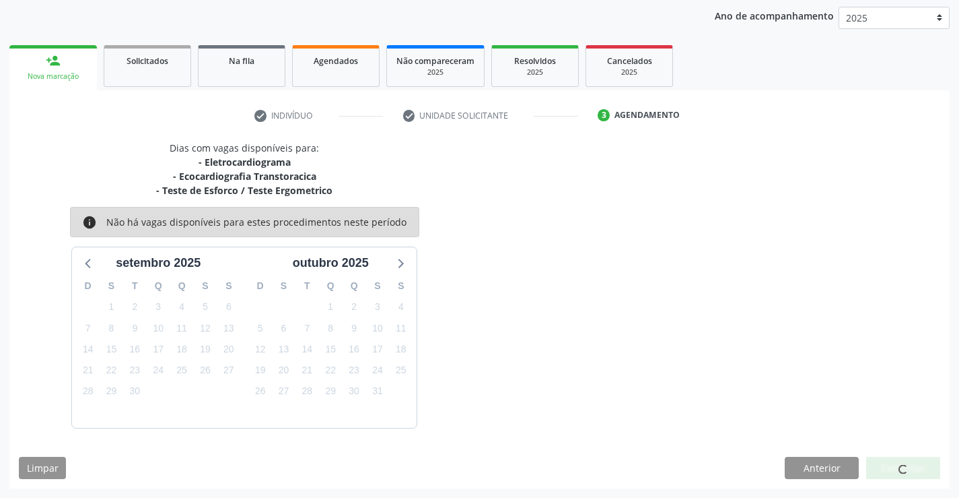
scroll to position [0, 0]
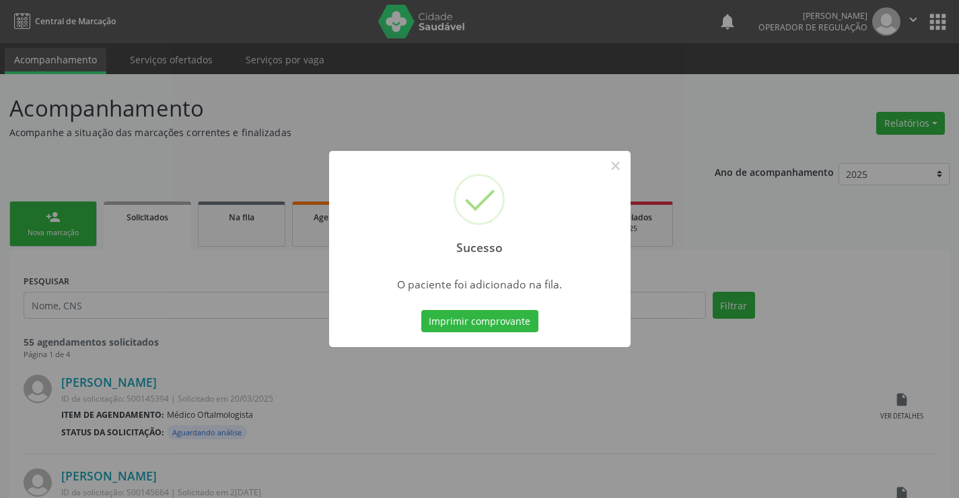
click at [533, 320] on button "Imprimir comprovante" at bounding box center [479, 321] width 117 height 23
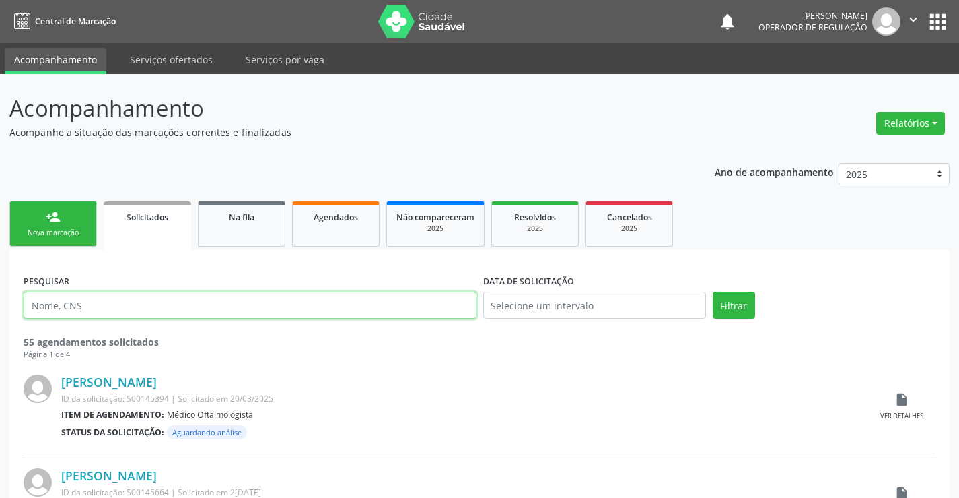
click at [124, 306] on input "text" at bounding box center [250, 305] width 453 height 27
type input "70"
click at [79, 231] on div "Nova marcação" at bounding box center [53, 233] width 67 height 10
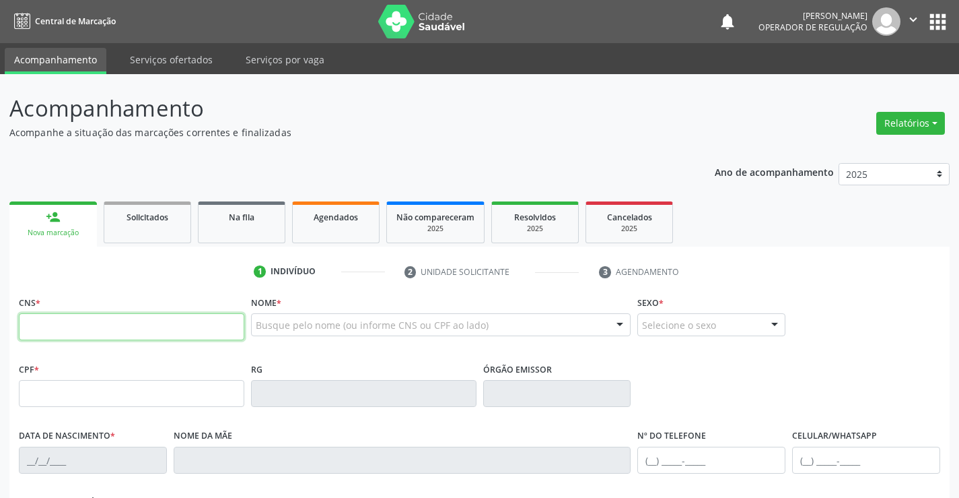
click at [93, 322] on input "text" at bounding box center [132, 326] width 226 height 27
type input "706 2000 3993 4669"
type input "0777511240"
type input "[DATE]"
type input "[PHONE_NUMBER]"
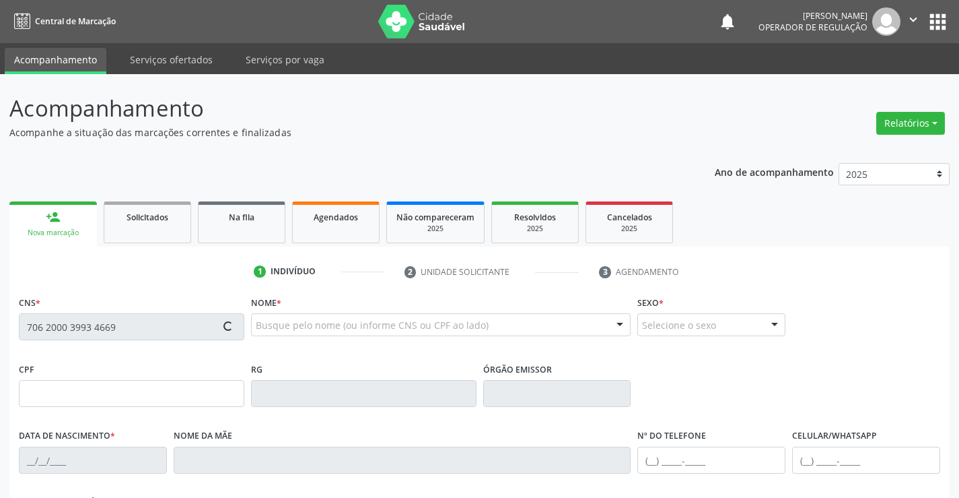
type input "[PHONE_NUMBER]"
type input "895.393.115-00"
type input "SN"
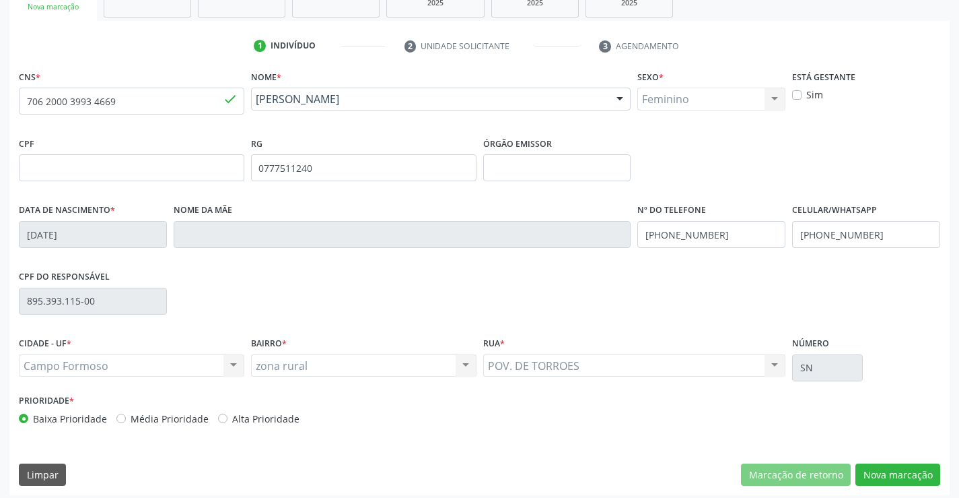
scroll to position [232, 0]
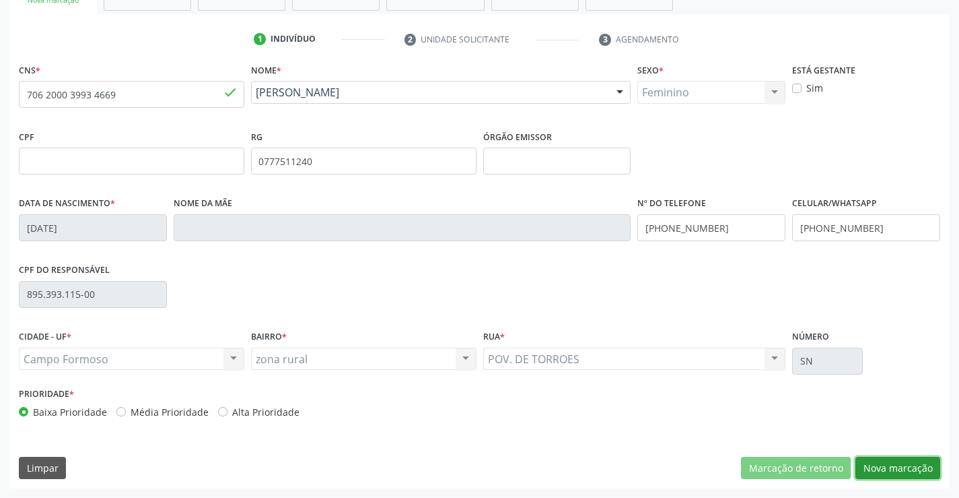
click at [899, 470] on button "Nova marcação" at bounding box center [898, 467] width 85 height 23
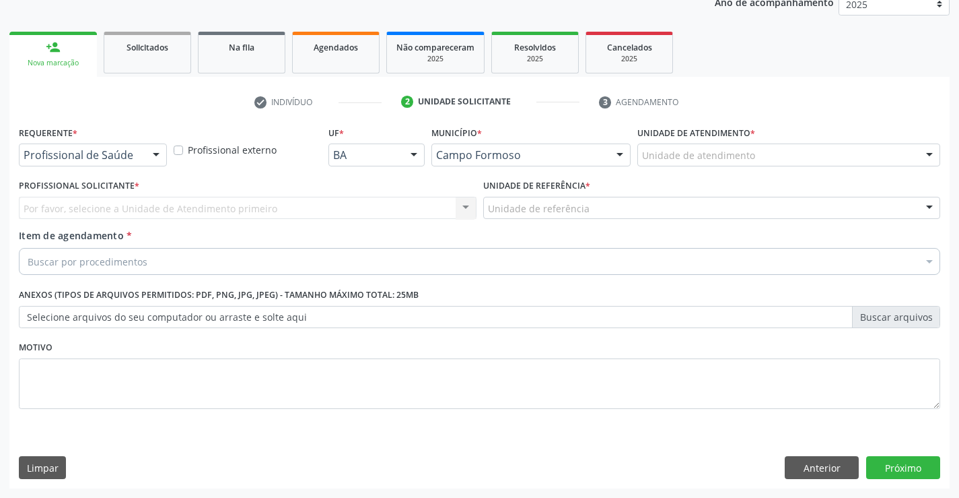
scroll to position [170, 0]
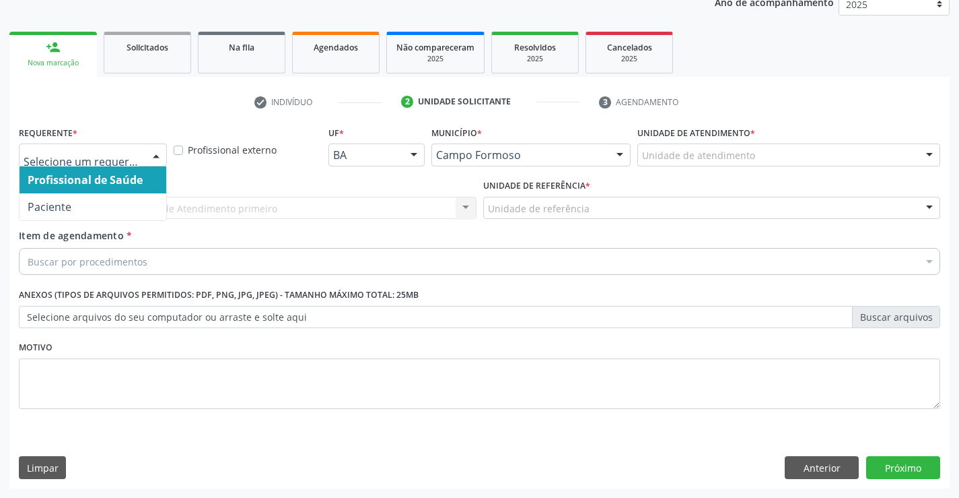
drag, startPoint x: 147, startPoint y: 154, endPoint x: 121, endPoint y: 188, distance: 42.3
click at [146, 154] on div at bounding box center [156, 155] width 20 height 23
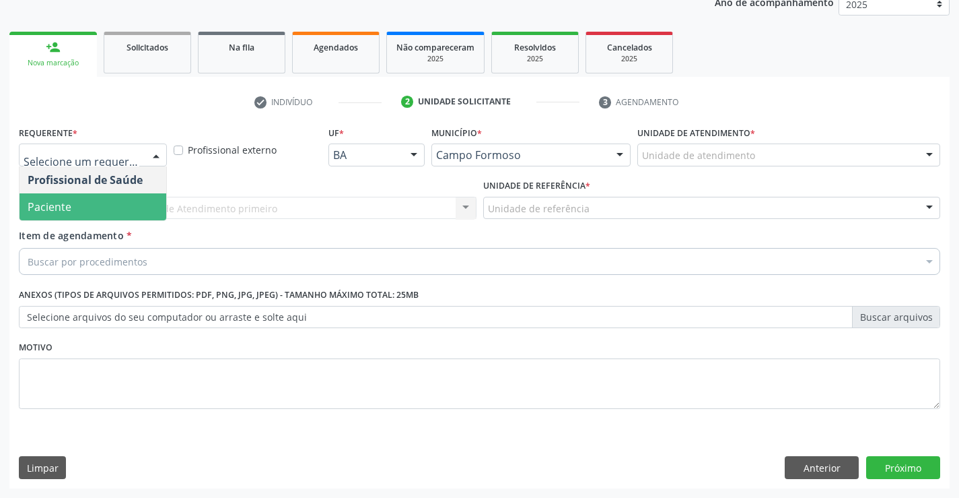
drag, startPoint x: 106, startPoint y: 204, endPoint x: 143, endPoint y: 200, distance: 37.9
click at [114, 204] on span "Paciente" at bounding box center [93, 206] width 147 height 27
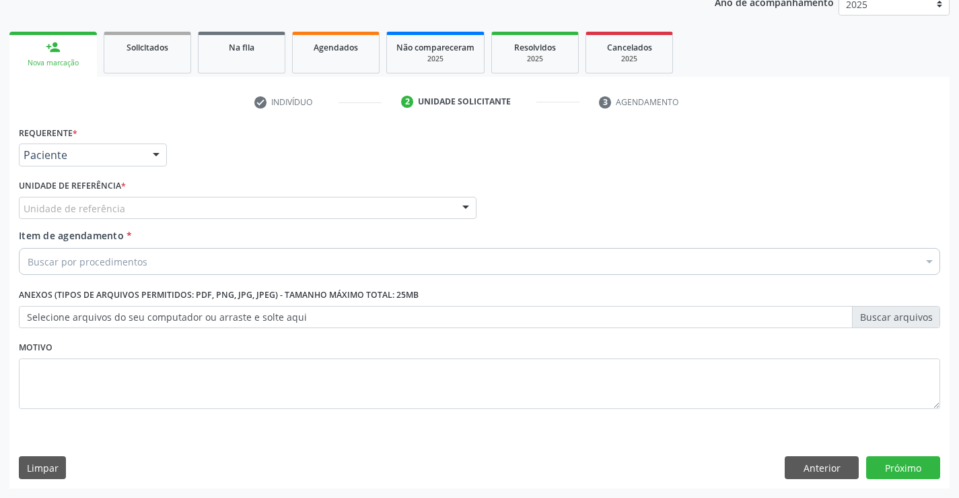
click at [143, 206] on div "Unidade de referência" at bounding box center [248, 208] width 458 height 23
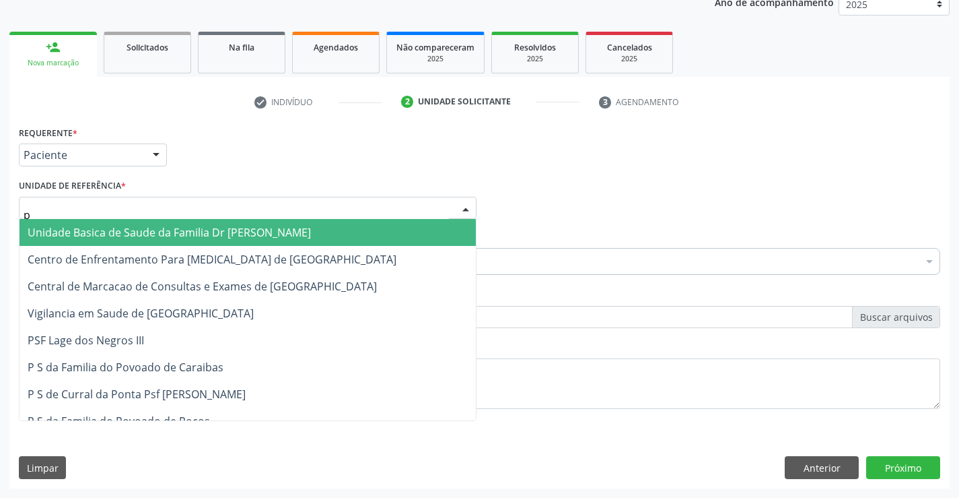
type input "po"
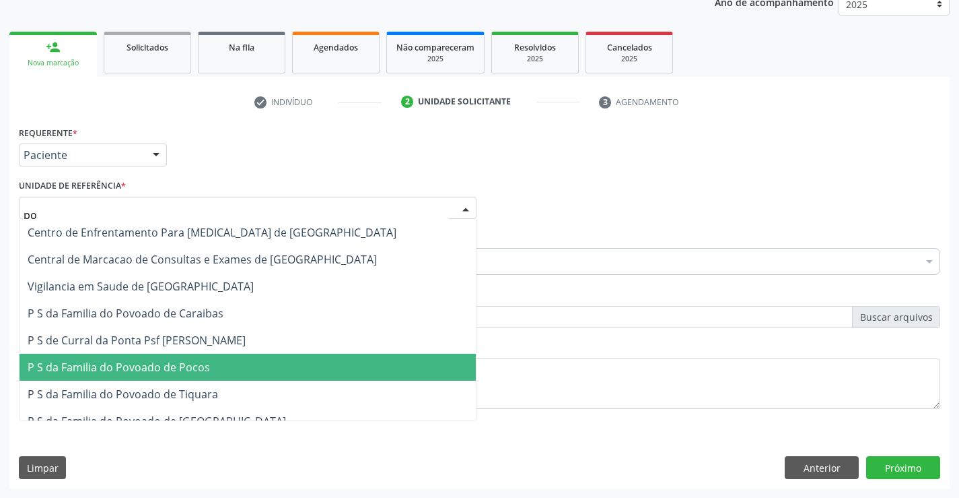
click at [108, 372] on span "P S da Familia do Povoado de Pocos" at bounding box center [119, 367] width 182 height 15
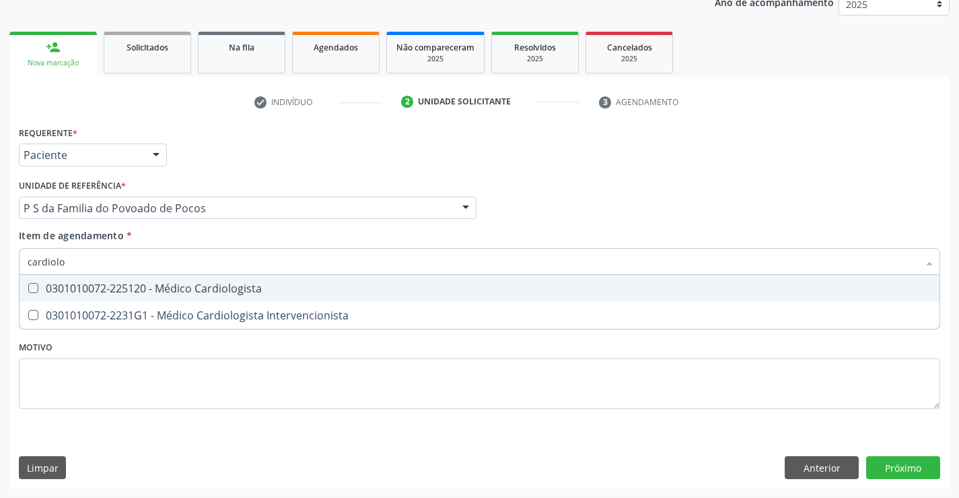
type input "cardiolog"
click at [177, 283] on div "0301010072-225120 - Médico Cardiologista" at bounding box center [480, 288] width 904 height 11
checkbox Cardiologista "true"
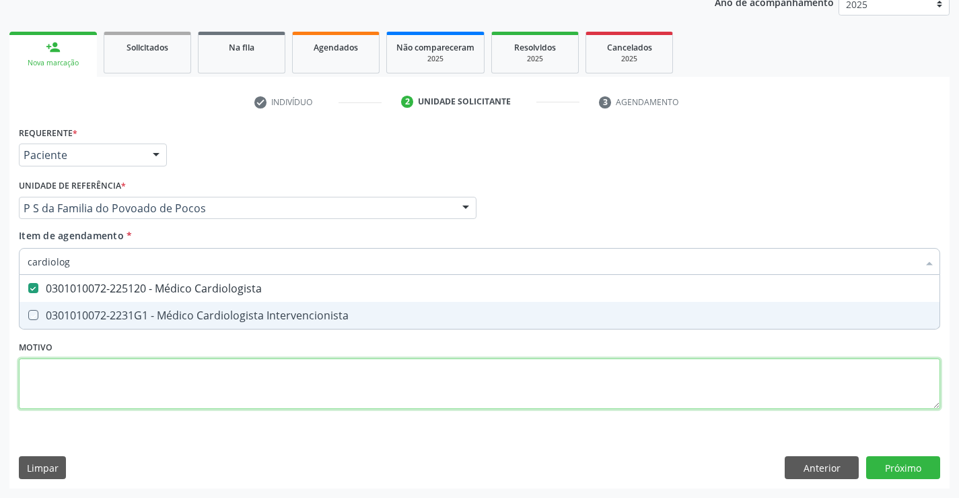
click at [211, 357] on div "Requerente * Paciente Profissional de Saúde Paciente Nenhum resultado encontrad…" at bounding box center [480, 275] width 922 height 305
checkbox Intervencionista "true"
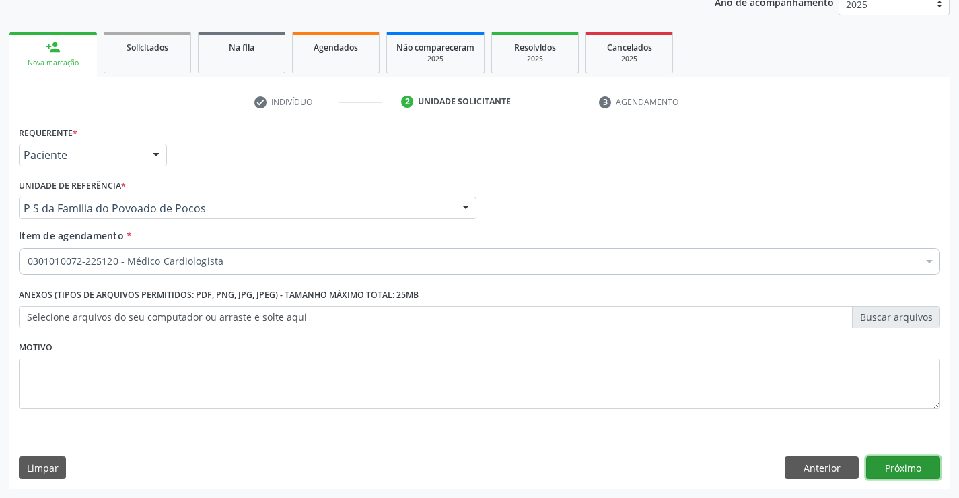
click at [902, 471] on button "Próximo" at bounding box center [903, 467] width 74 height 23
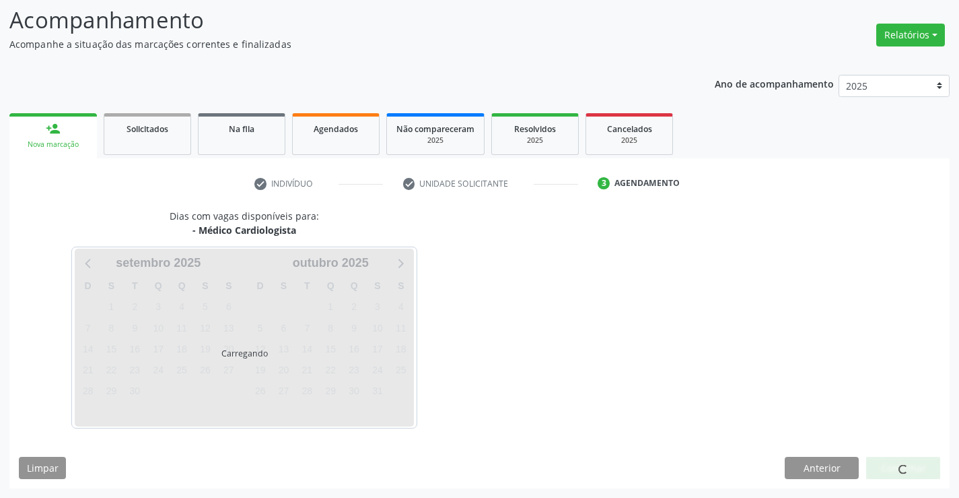
scroll to position [128, 0]
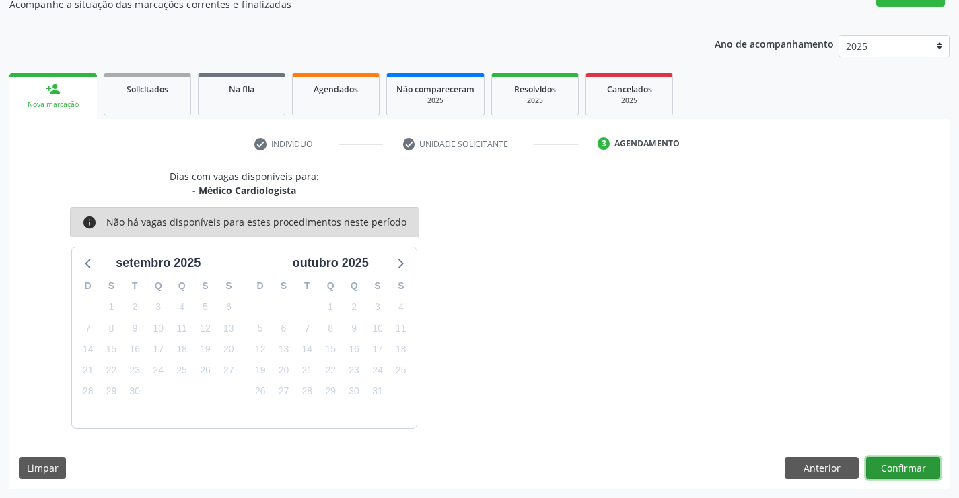
click at [902, 471] on button "Confirmar" at bounding box center [903, 467] width 74 height 23
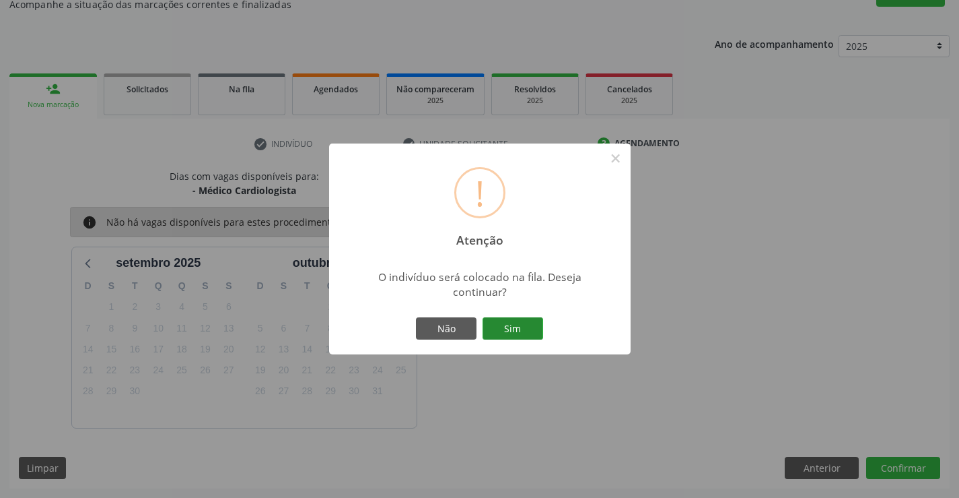
click at [527, 330] on button "Sim" at bounding box center [513, 328] width 61 height 23
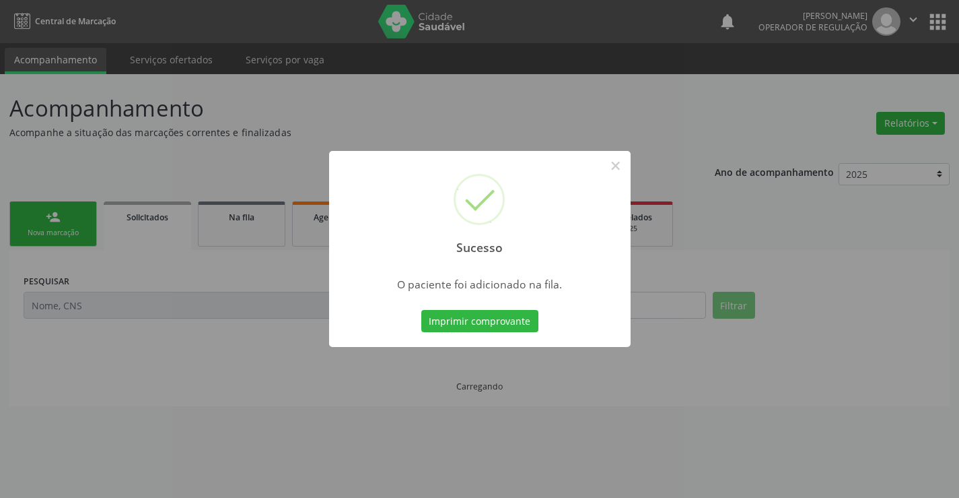
scroll to position [0, 0]
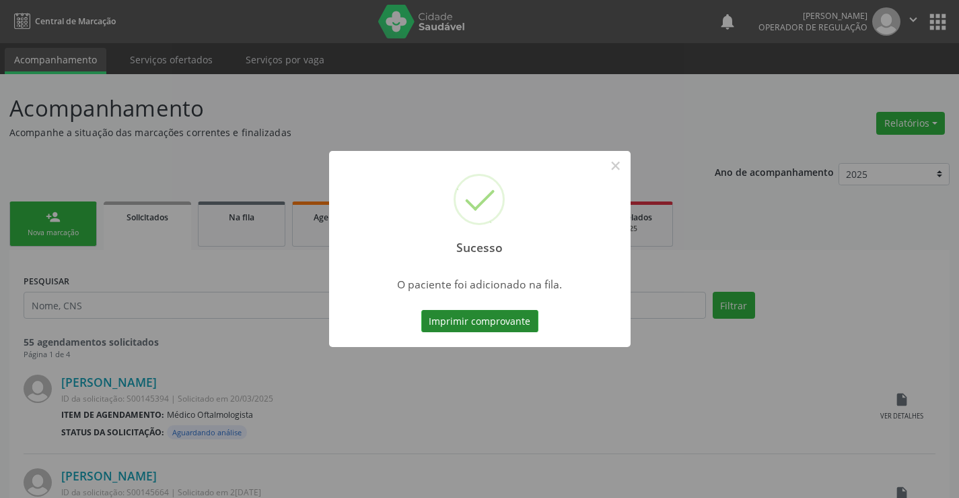
click at [527, 325] on button "Imprimir comprovante" at bounding box center [479, 321] width 117 height 23
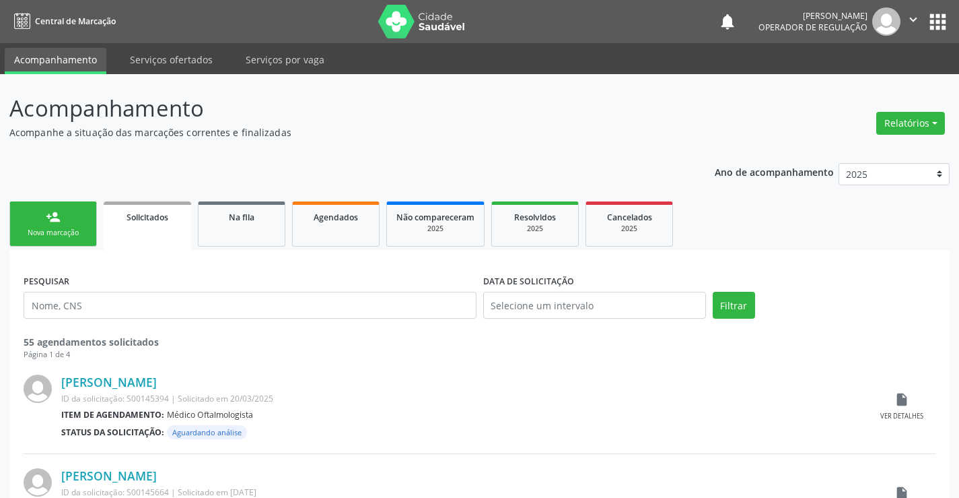
click at [915, 14] on icon "" at bounding box center [913, 19] width 15 height 15
click at [857, 84] on link "Sair" at bounding box center [879, 82] width 93 height 19
